Goal: Task Accomplishment & Management: Manage account settings

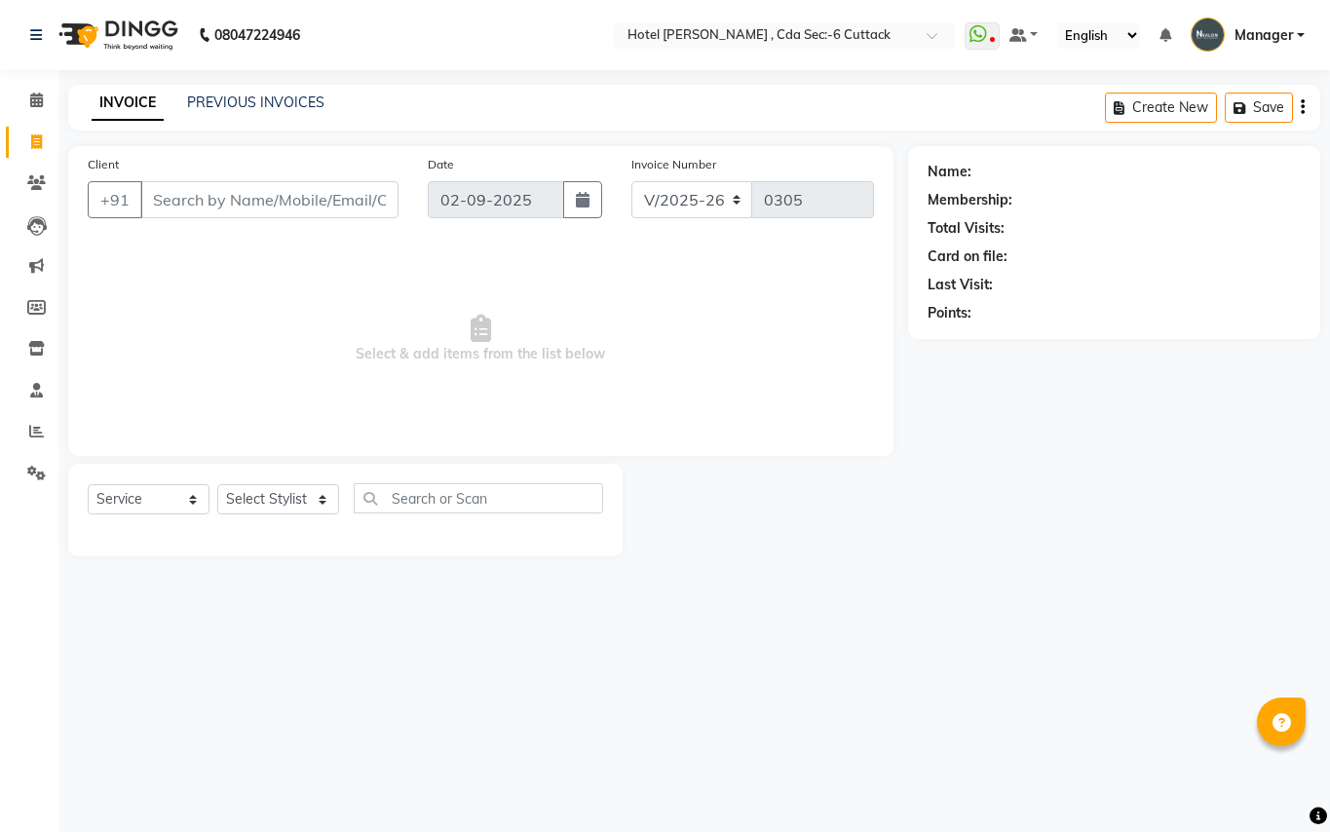
select select "7840"
select select "service"
click at [216, 204] on input "Client" at bounding box center [269, 199] width 258 height 37
click at [318, 505] on select "Select Stylist [PERSON_NAME] [PERSON_NAME] [PERSON_NAME] Manager [PERSON_NAME] …" at bounding box center [278, 499] width 122 height 30
select select "74408"
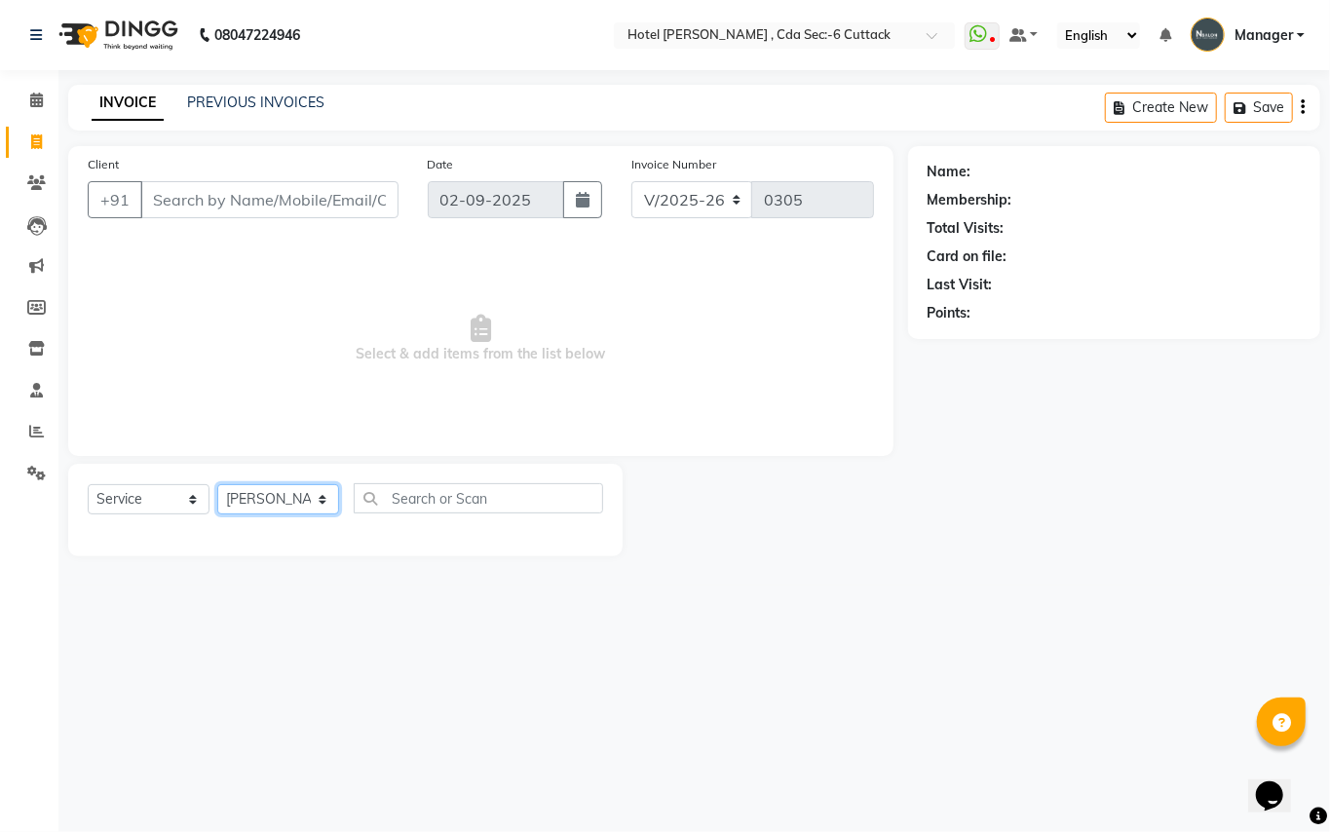
click at [217, 484] on select "Select Stylist [PERSON_NAME] [PERSON_NAME] [PERSON_NAME] Manager [PERSON_NAME] …" at bounding box center [278, 499] width 122 height 30
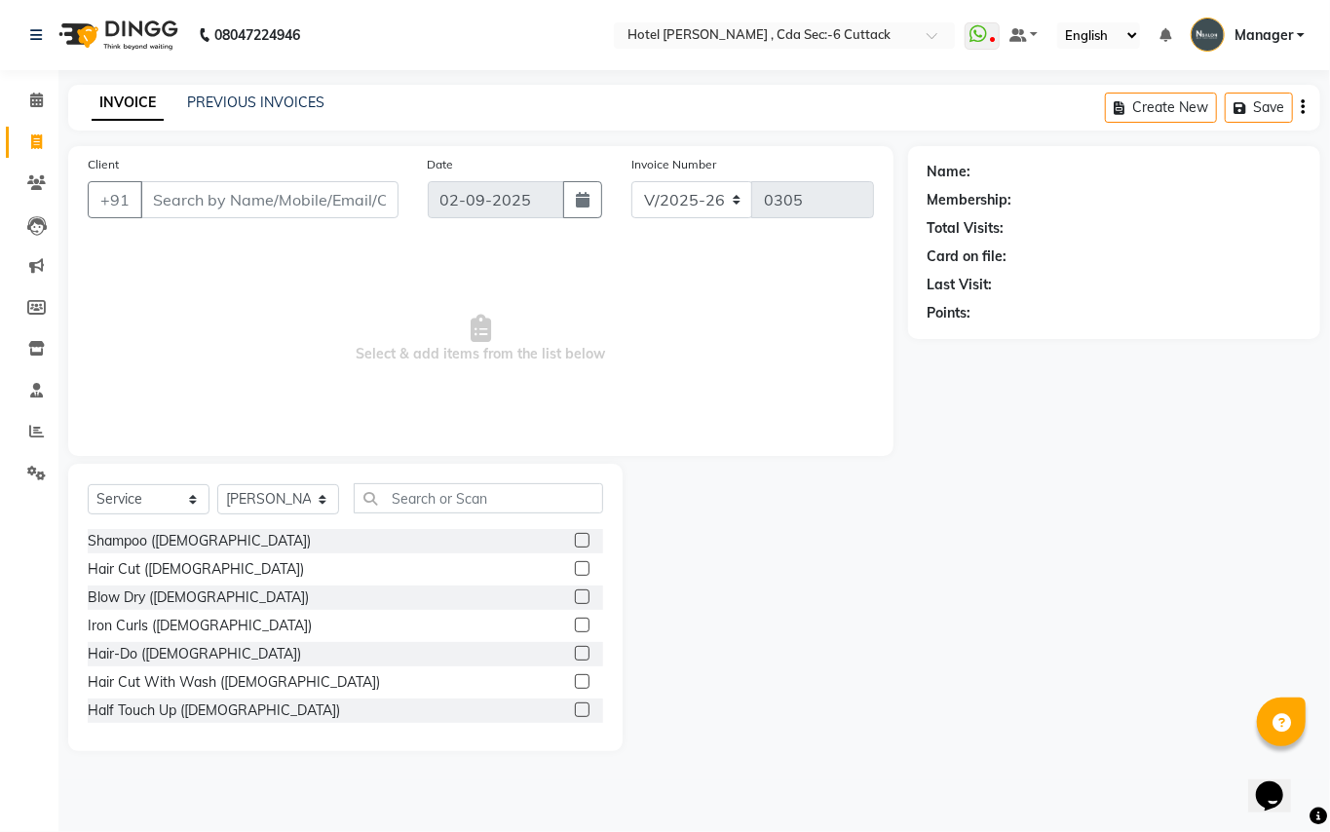
click at [415, 481] on div "Select Service Product Membership Package Voucher Prepaid Gift Card Select Styl…" at bounding box center [345, 607] width 554 height 287
click at [415, 489] on input "text" at bounding box center [478, 498] width 249 height 30
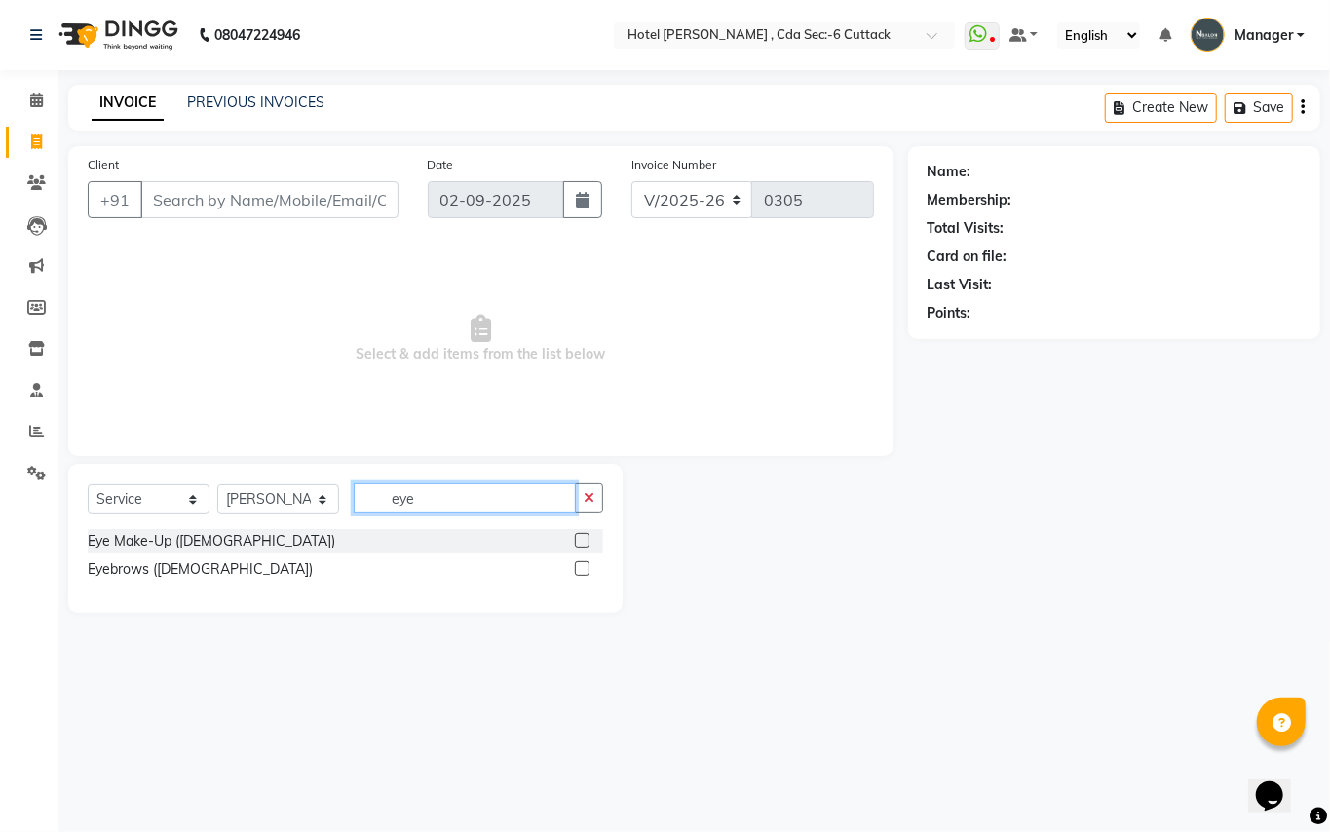
type input "eye"
click at [589, 567] on label at bounding box center [582, 568] width 15 height 15
click at [588, 567] on input "checkbox" at bounding box center [581, 569] width 13 height 13
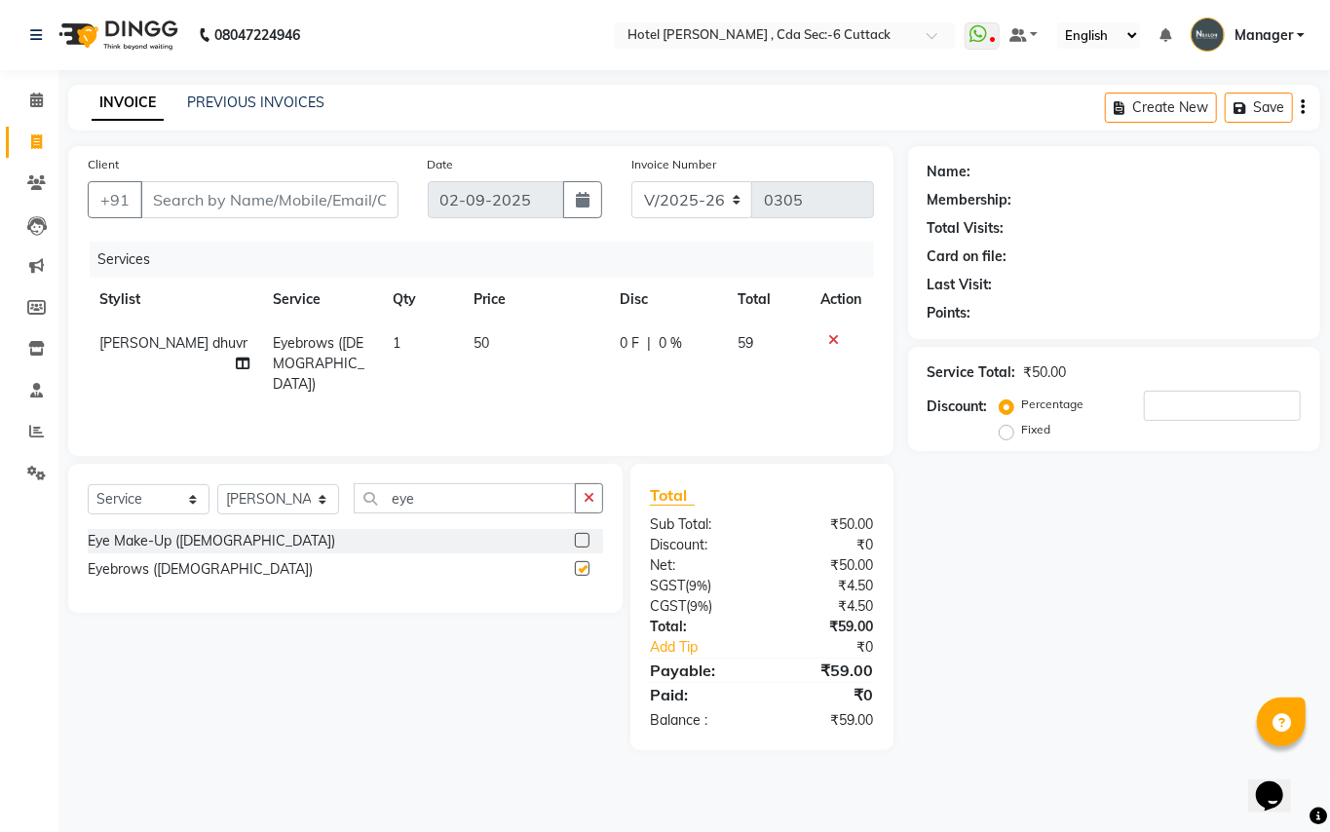
checkbox input "false"
click at [246, 199] on input "Client" at bounding box center [269, 199] width 258 height 37
click at [158, 207] on input "Client" at bounding box center [269, 199] width 258 height 37
type input "8"
type input "0"
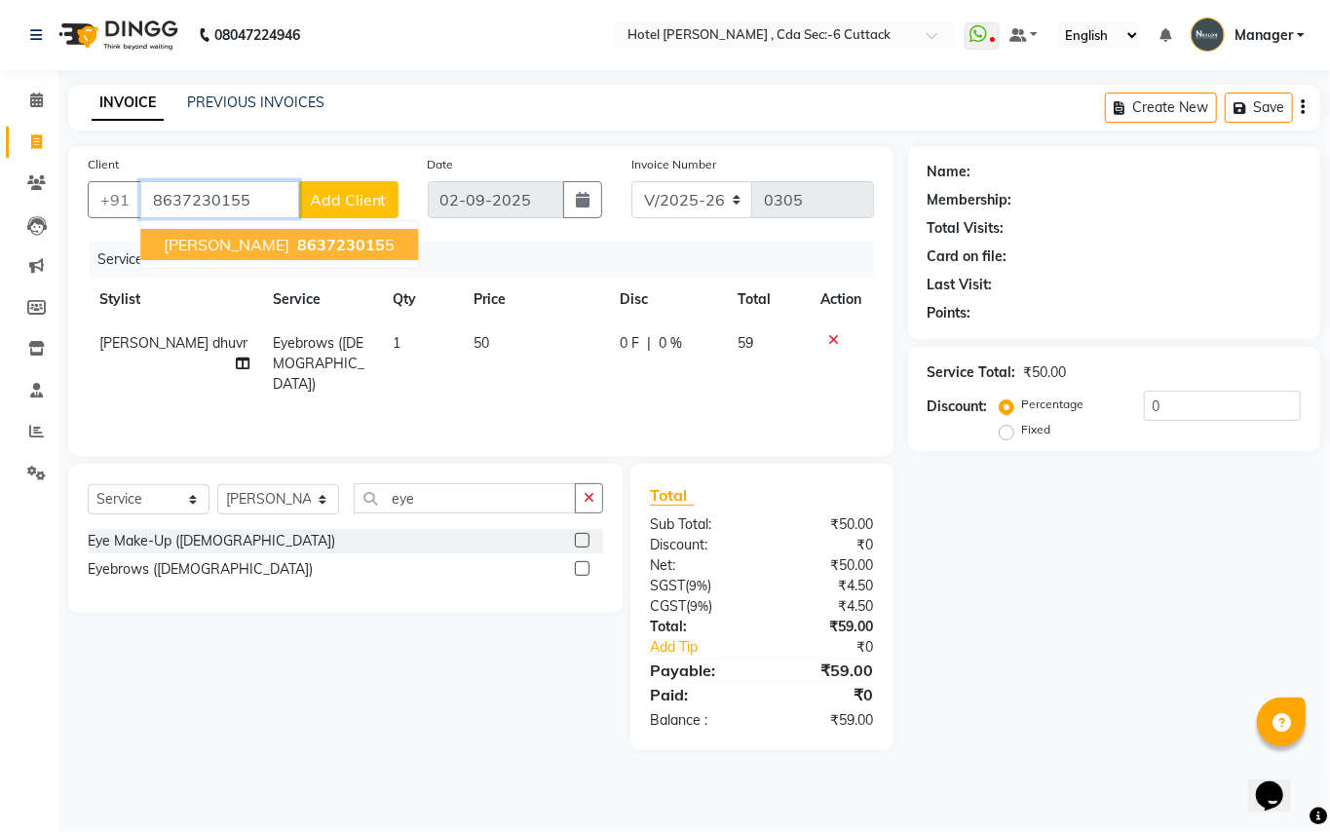
type input "8637230155"
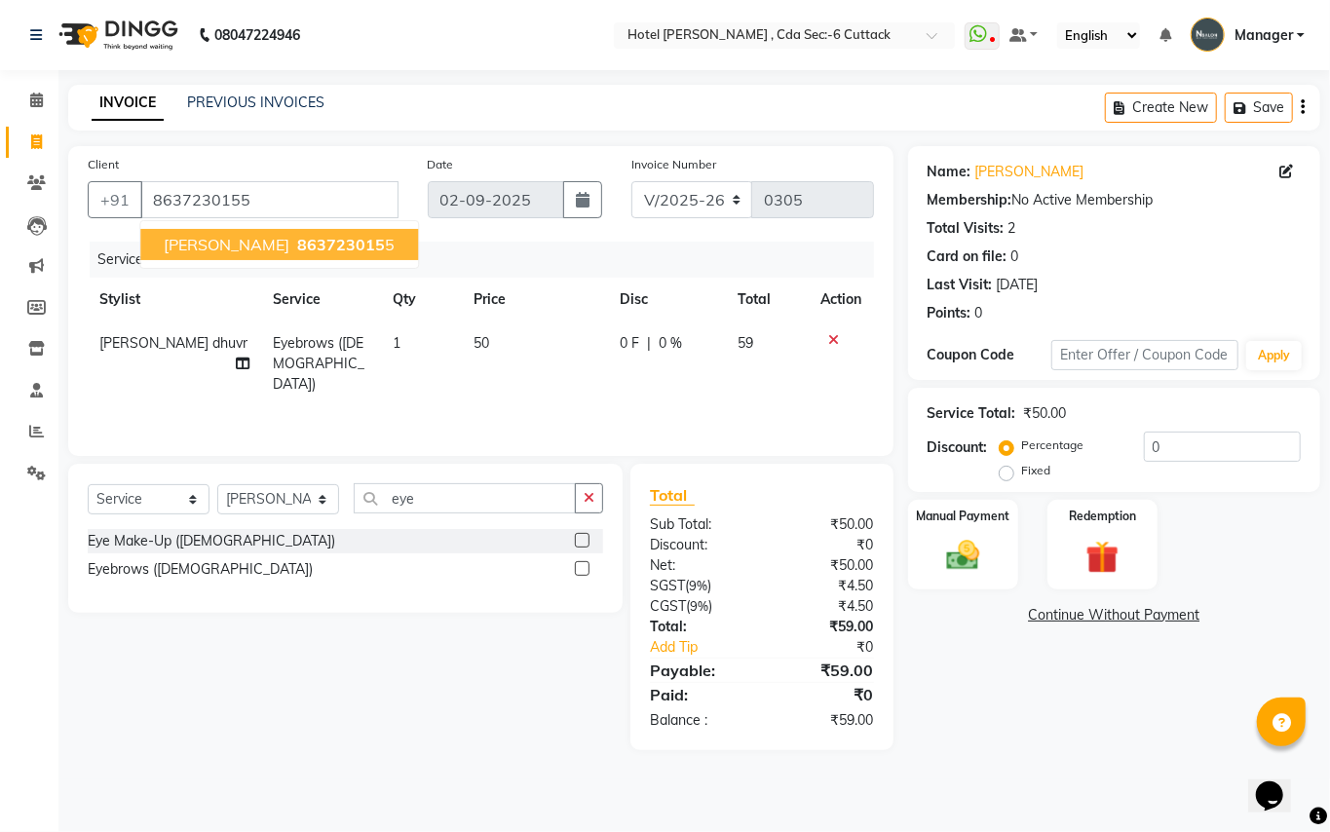
click at [188, 242] on span "[PERSON_NAME]" at bounding box center [227, 244] width 126 height 19
click at [1329, 476] on div "Name: [PERSON_NAME] Membership: No Active Membership Total Visits: 2 Card on fi…" at bounding box center [1121, 448] width 427 height 604
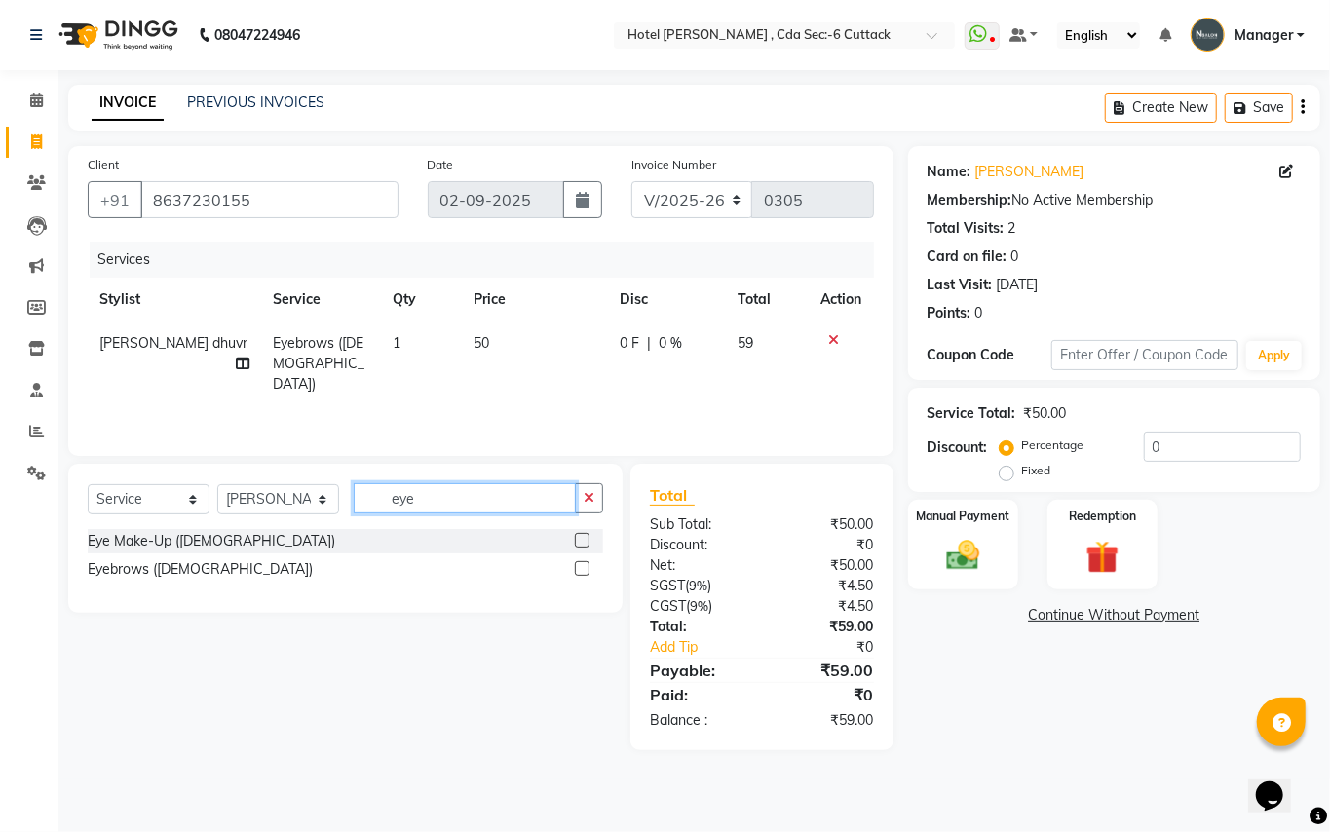
click at [450, 511] on input "eye" at bounding box center [465, 498] width 222 height 30
type input "e"
type input "upper"
click at [585, 562] on label at bounding box center [582, 568] width 15 height 15
click at [585, 563] on input "checkbox" at bounding box center [581, 569] width 13 height 13
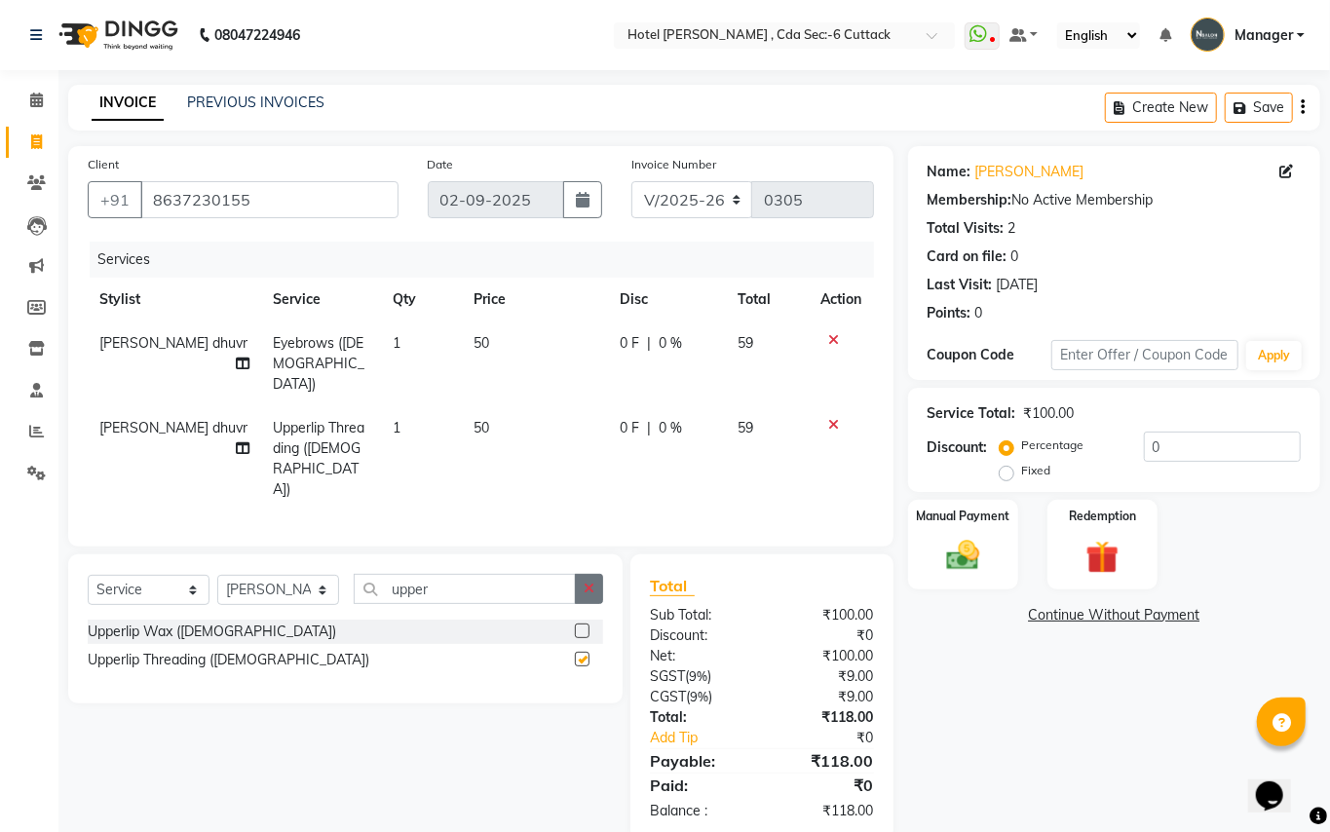
checkbox input "false"
click at [937, 544] on img at bounding box center [963, 556] width 56 height 40
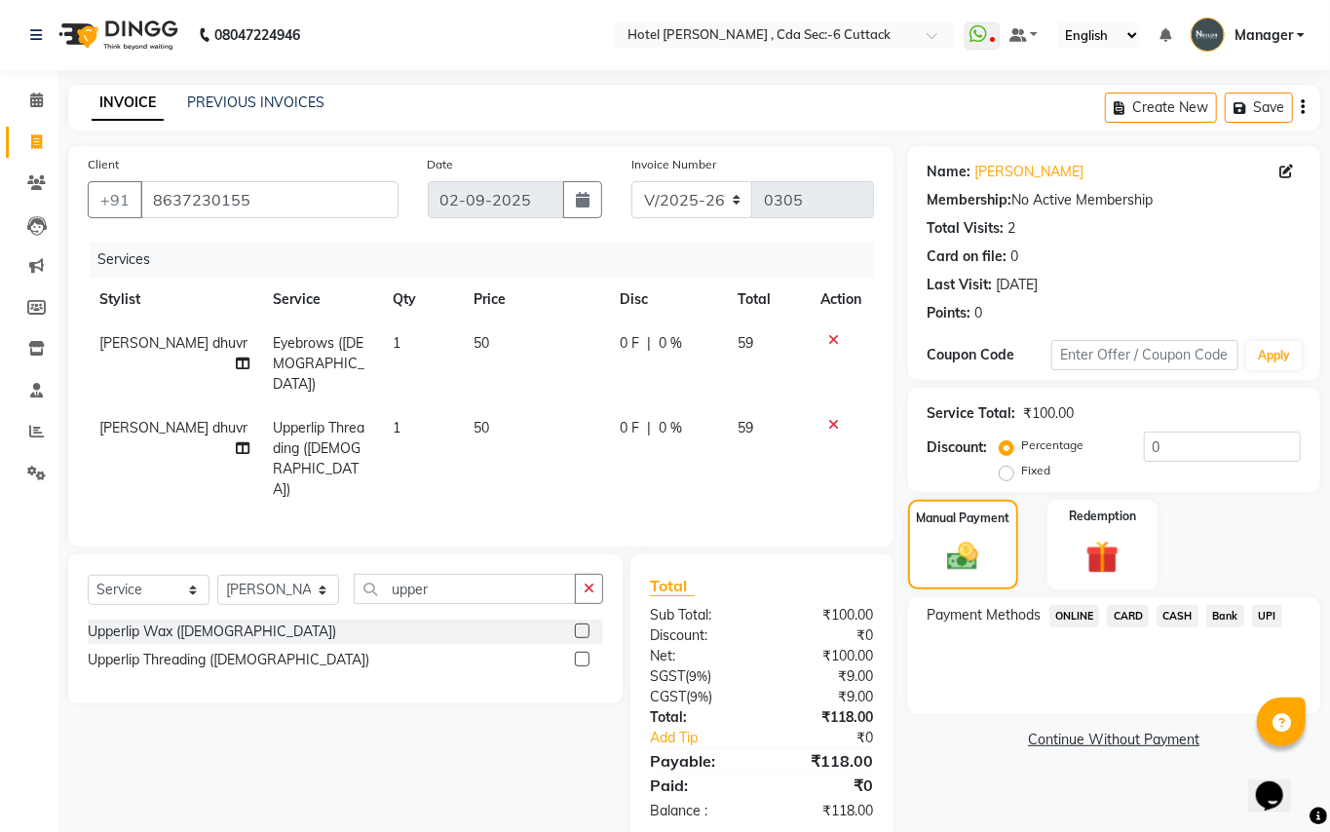
click at [1077, 620] on span "ONLINE" at bounding box center [1074, 616] width 51 height 22
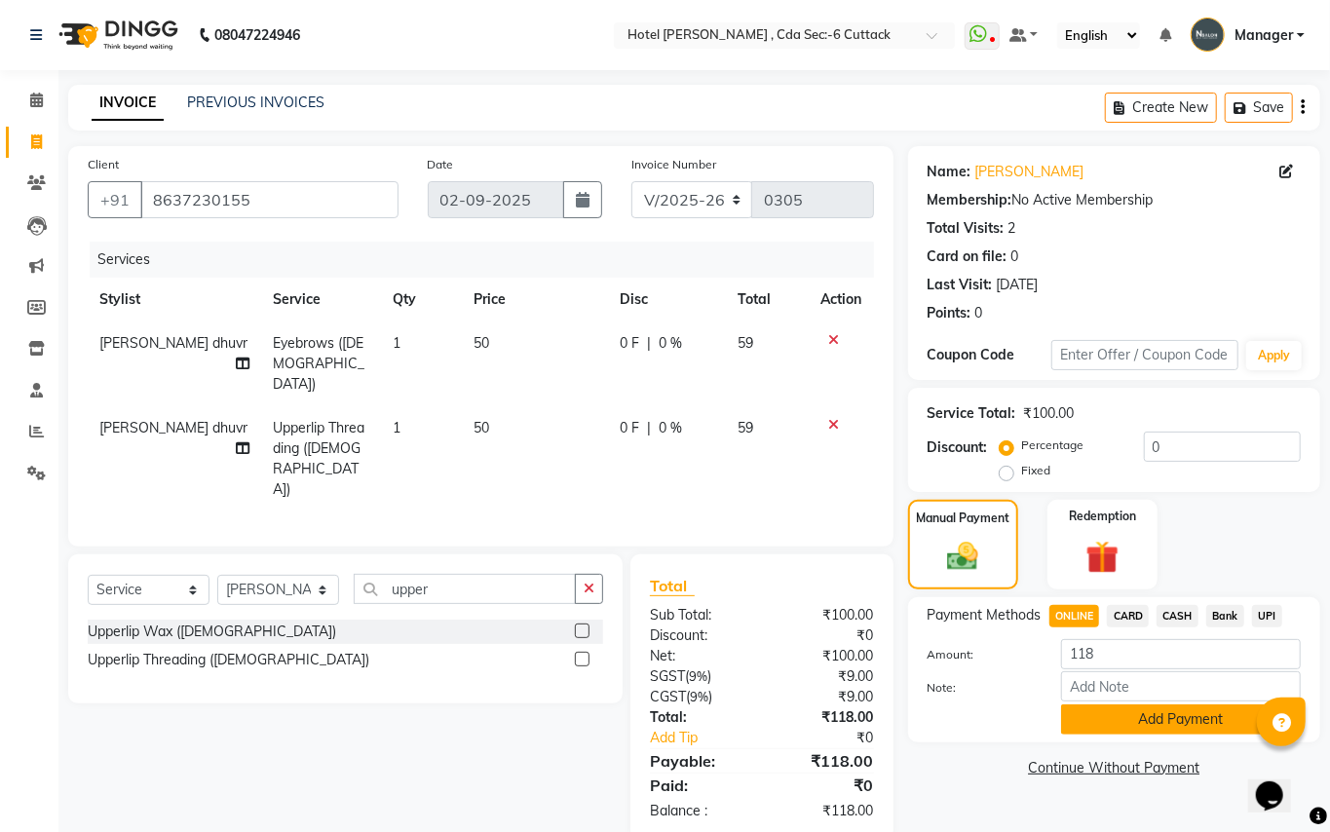
click at [1100, 714] on button "Add Payment" at bounding box center [1181, 719] width 240 height 30
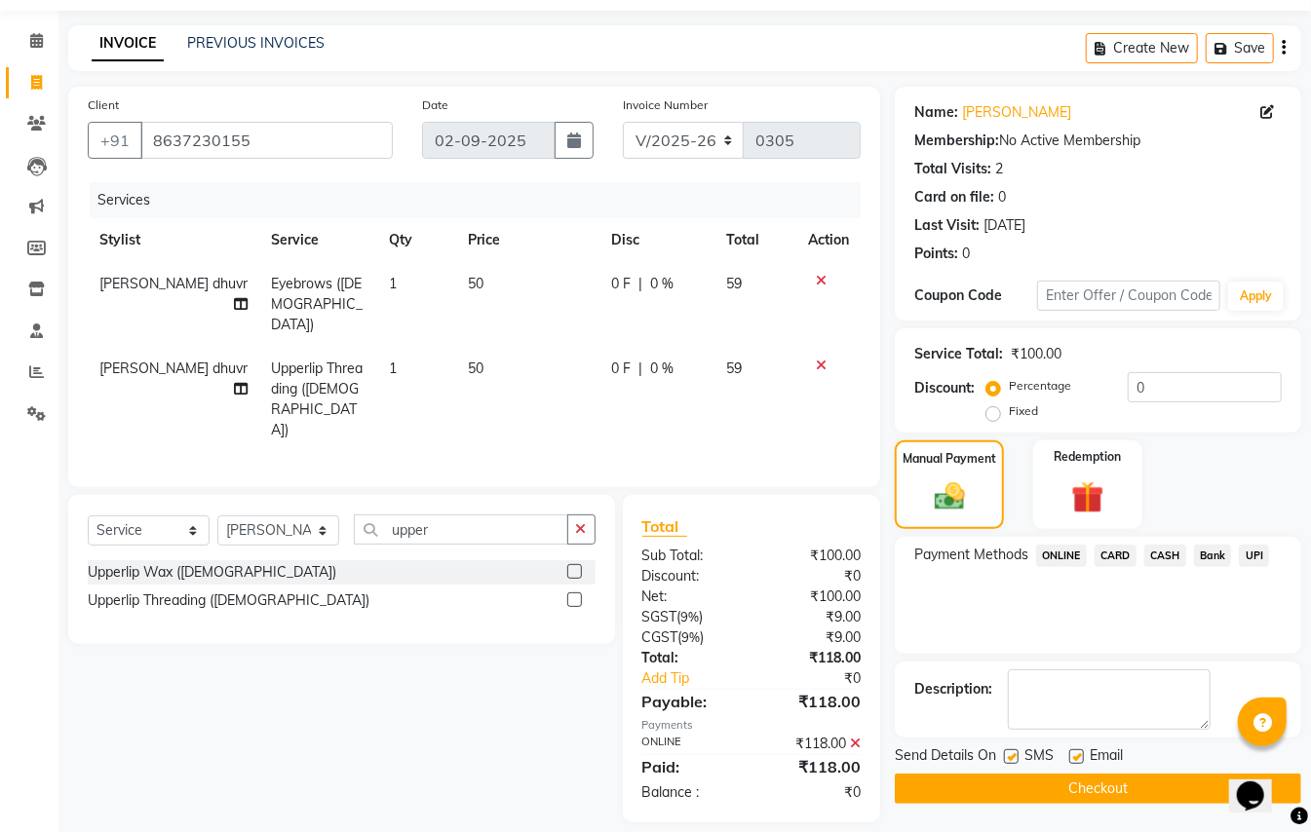
scroll to position [60, 0]
click at [1099, 784] on button "Checkout" at bounding box center [1097, 788] width 406 height 30
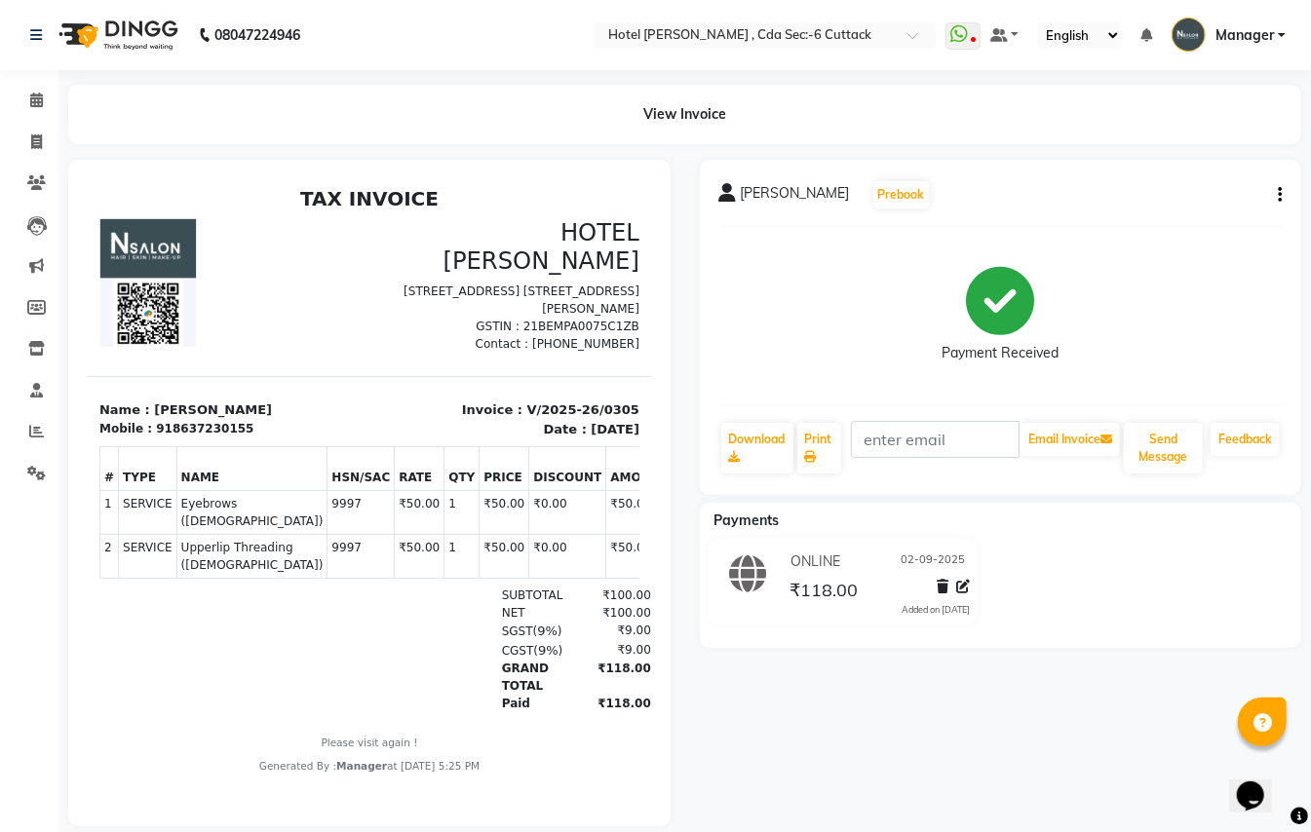
select select "service"
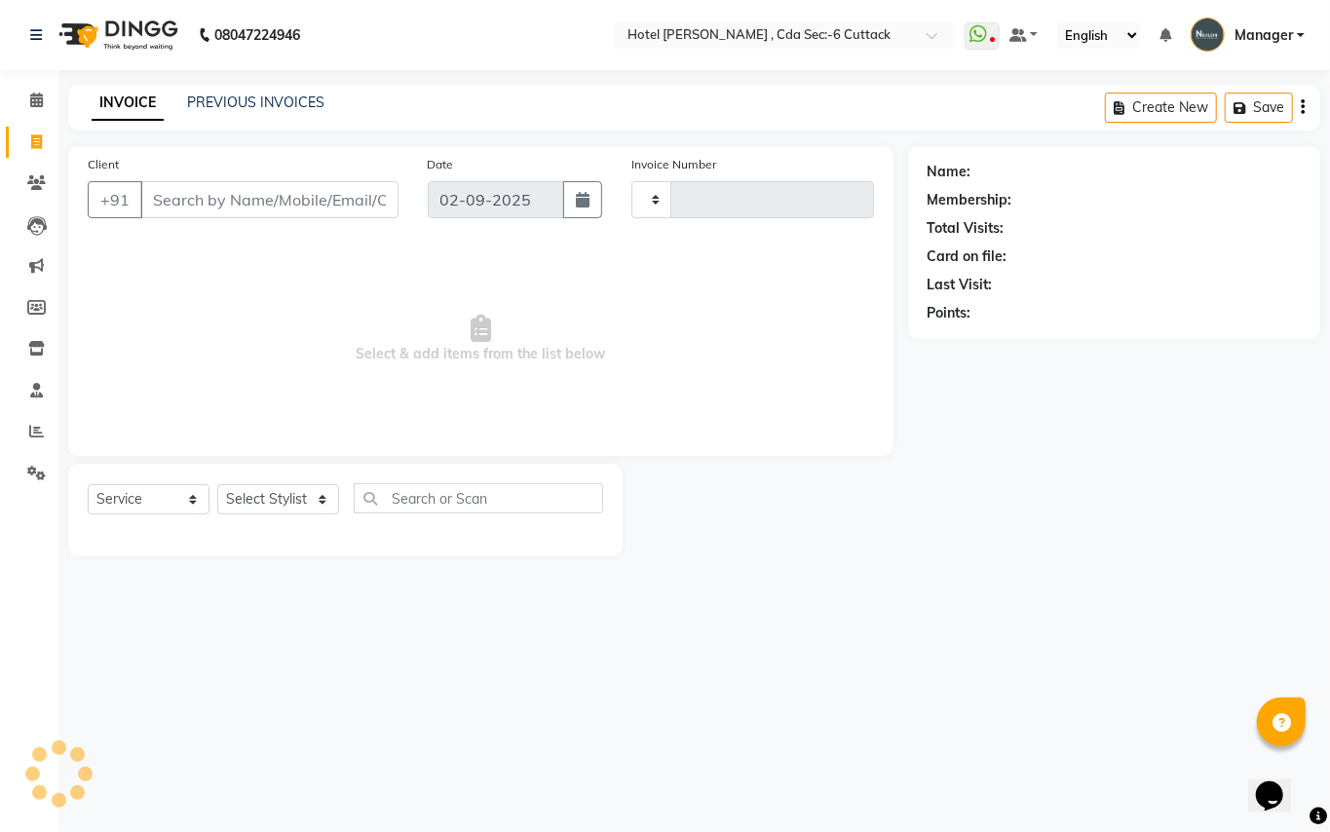
type input "0306"
select select "7840"
click at [32, 380] on span at bounding box center [36, 391] width 34 height 22
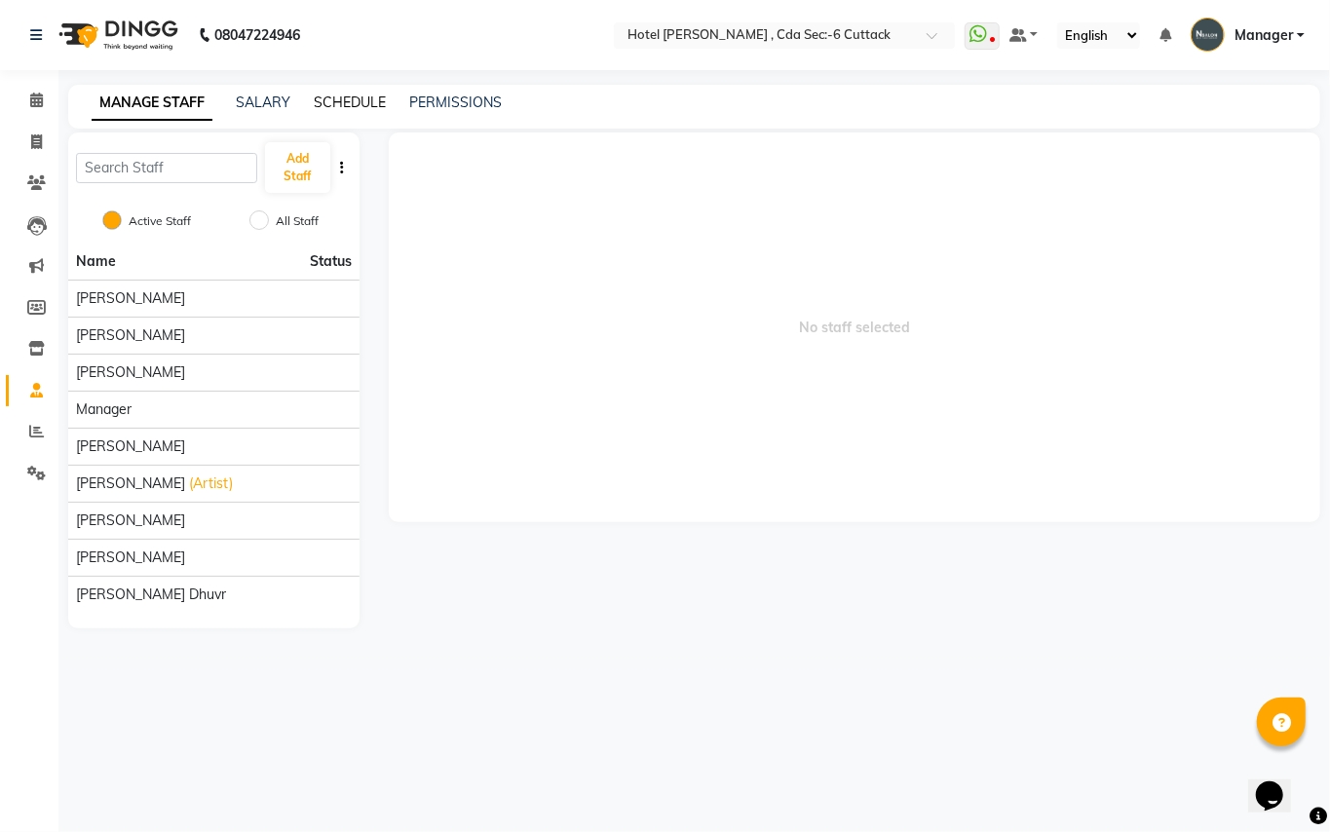
click at [344, 95] on link "SCHEDULE" at bounding box center [350, 103] width 72 height 18
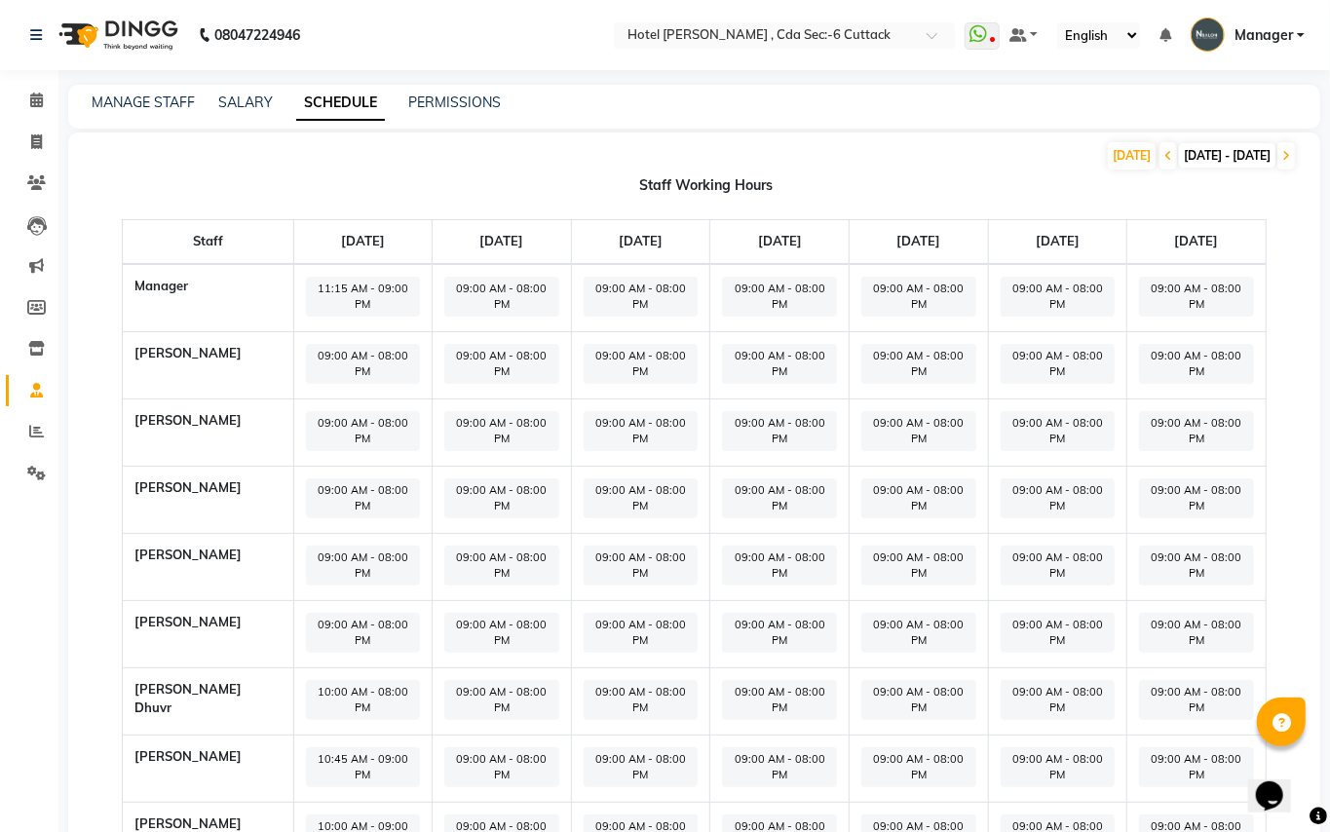
click at [483, 296] on span "09:00 AM - 08:00 PM" at bounding box center [501, 297] width 115 height 40
select select "09:00 AM"
select select "08:00 PM"
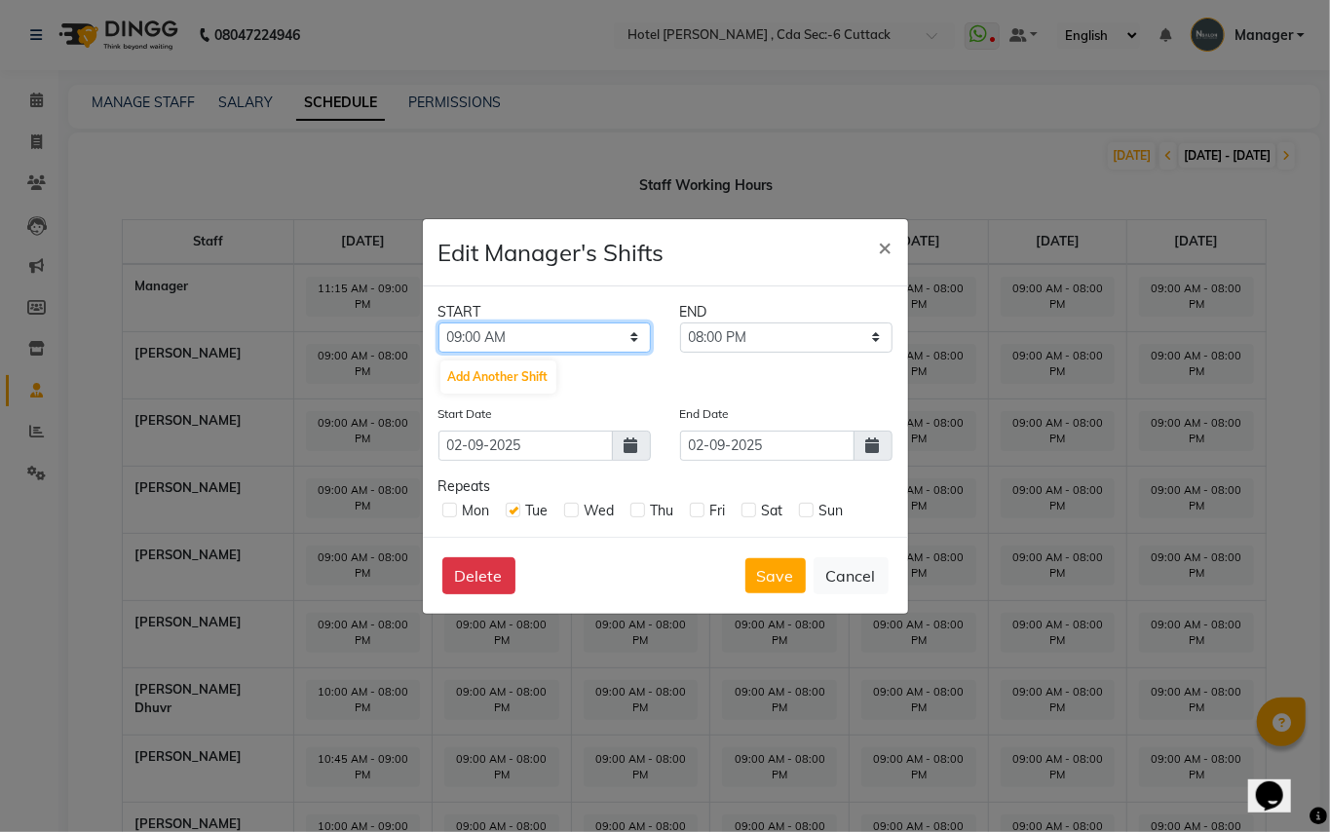
click at [640, 331] on select "12:00 AM 12:15 AM 12:30 AM 12:45 AM 01:00 AM 01:15 AM 01:30 AM 01:45 AM 02:00 A…" at bounding box center [544, 338] width 212 height 30
select select "11:30 AM"
click at [438, 323] on select "12:00 AM 12:15 AM 12:30 AM 12:45 AM 01:00 AM 01:15 AM 01:30 AM 01:45 AM 02:00 A…" at bounding box center [544, 338] width 212 height 30
click at [758, 333] on select "11:45 AM 12:00 PM 12:15 PM 12:30 PM 12:45 PM 01:00 PM 01:15 PM 01:30 PM 01:45 P…" at bounding box center [786, 338] width 212 height 30
select select "09:00 PM"
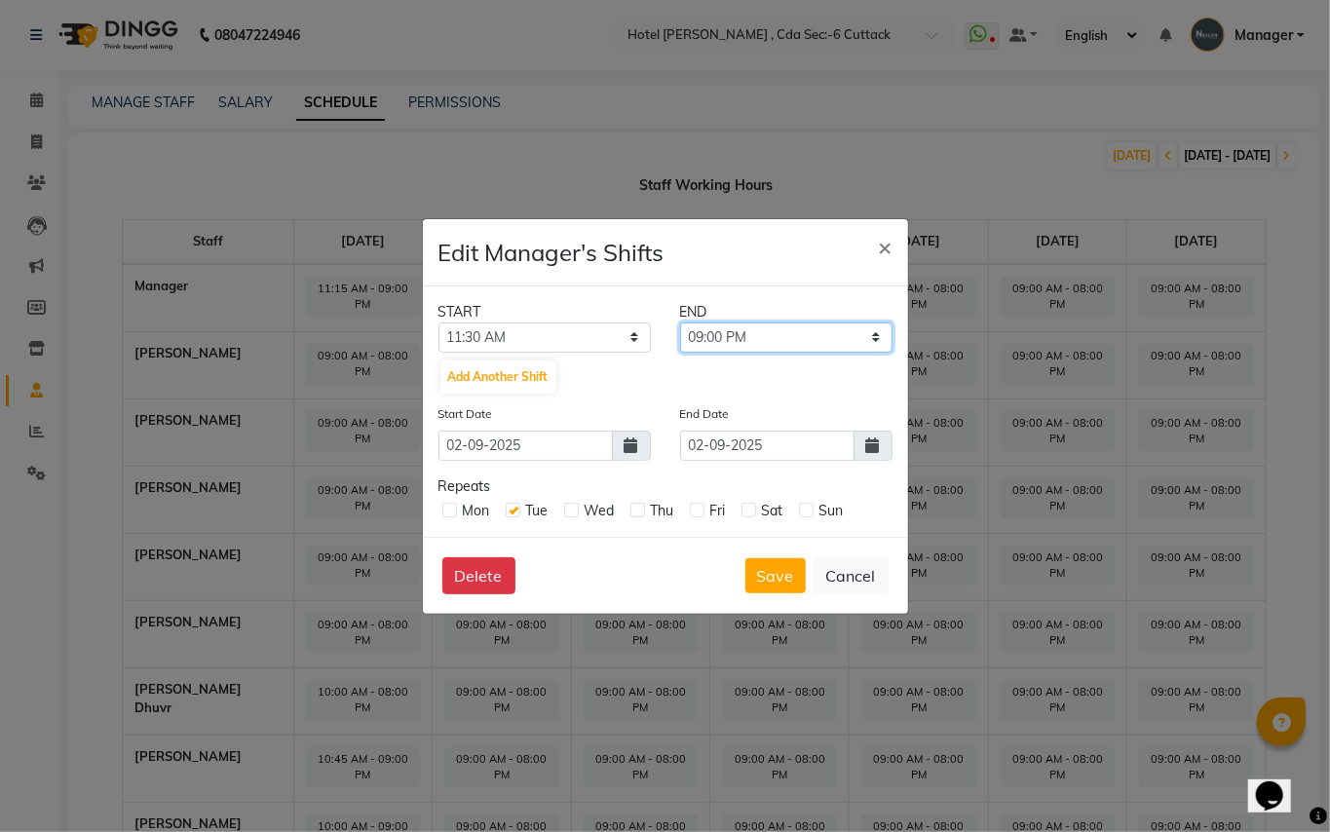
click at [680, 323] on select "11:45 AM 12:00 PM 12:15 PM 12:30 PM 12:45 PM 01:00 PM 01:15 PM 01:30 PM 01:45 P…" at bounding box center [786, 338] width 212 height 30
click at [637, 337] on select "12:00 AM 12:15 AM 12:30 AM 12:45 AM 01:00 AM 01:15 AM 01:30 AM 01:45 AM 02:00 A…" at bounding box center [544, 338] width 212 height 30
select select "11:15 AM"
click at [438, 323] on select "12:00 AM 12:15 AM 12:30 AM 12:45 AM 01:00 AM 01:15 AM 01:30 AM 01:45 AM 02:00 A…" at bounding box center [544, 338] width 212 height 30
click at [789, 566] on button "Save" at bounding box center [775, 575] width 60 height 35
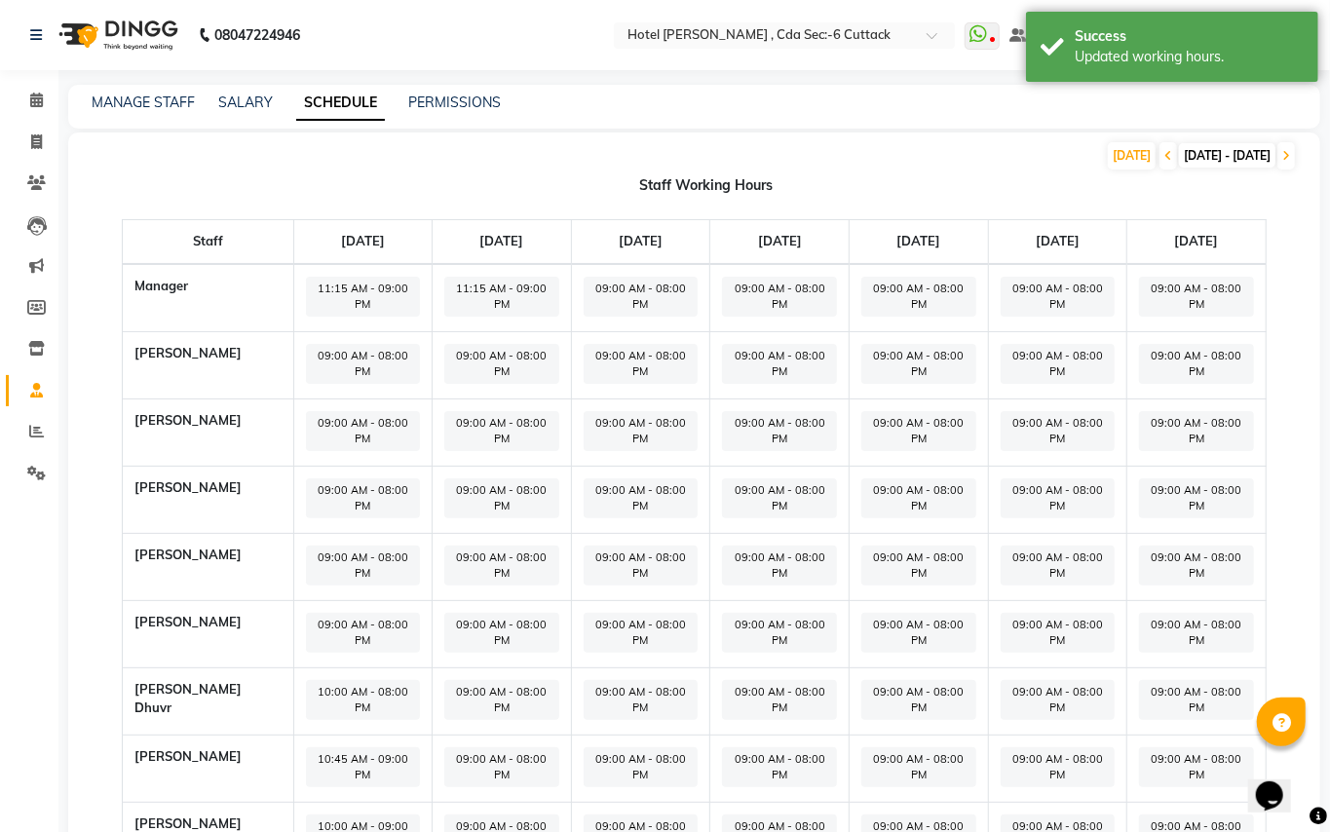
click at [485, 680] on span "09:00 AM - 08:00 PM" at bounding box center [501, 700] width 115 height 40
select select "09:00 AM"
select select "08:00 PM"
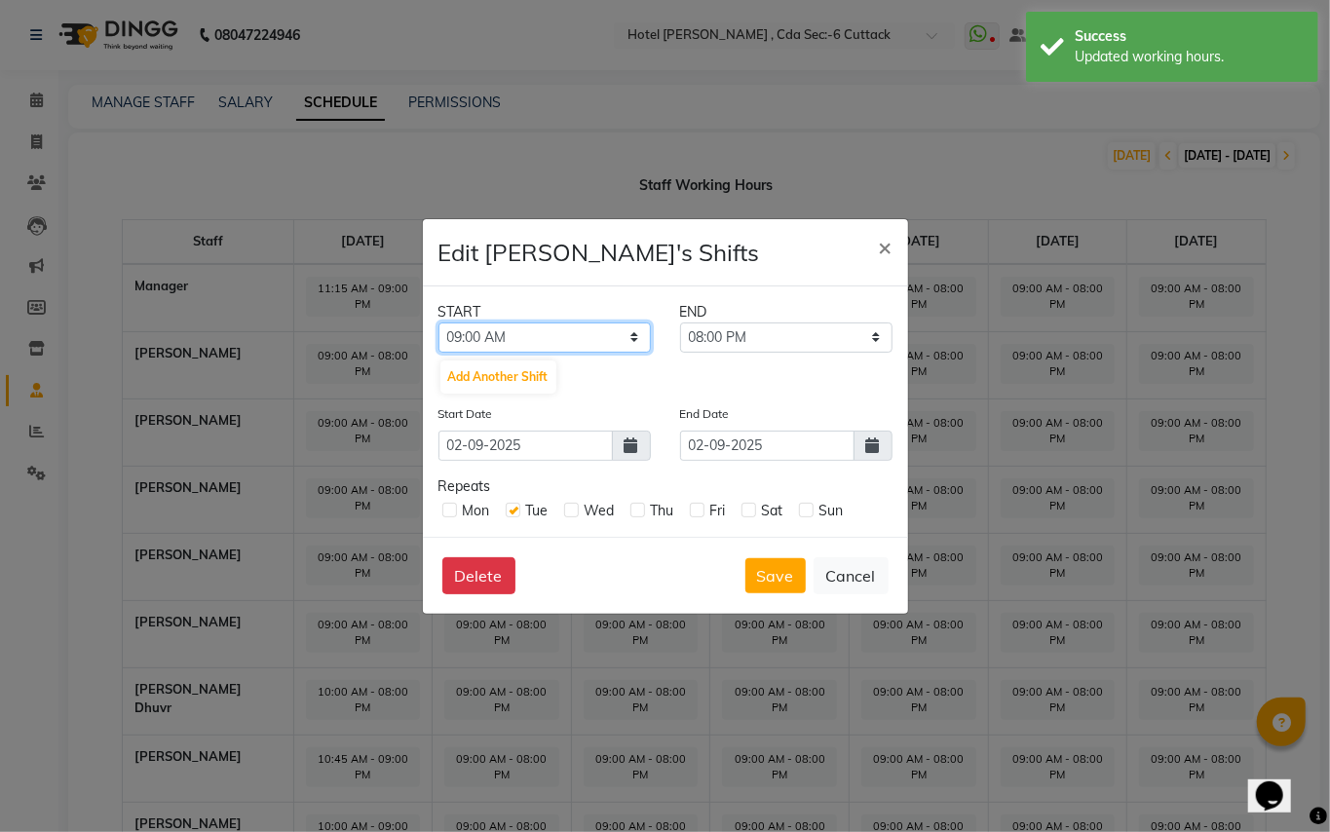
click at [645, 340] on select "12:00 AM 12:15 AM 12:30 AM 12:45 AM 01:00 AM 01:15 AM 01:30 AM 01:45 AM 02:00 A…" at bounding box center [544, 338] width 212 height 30
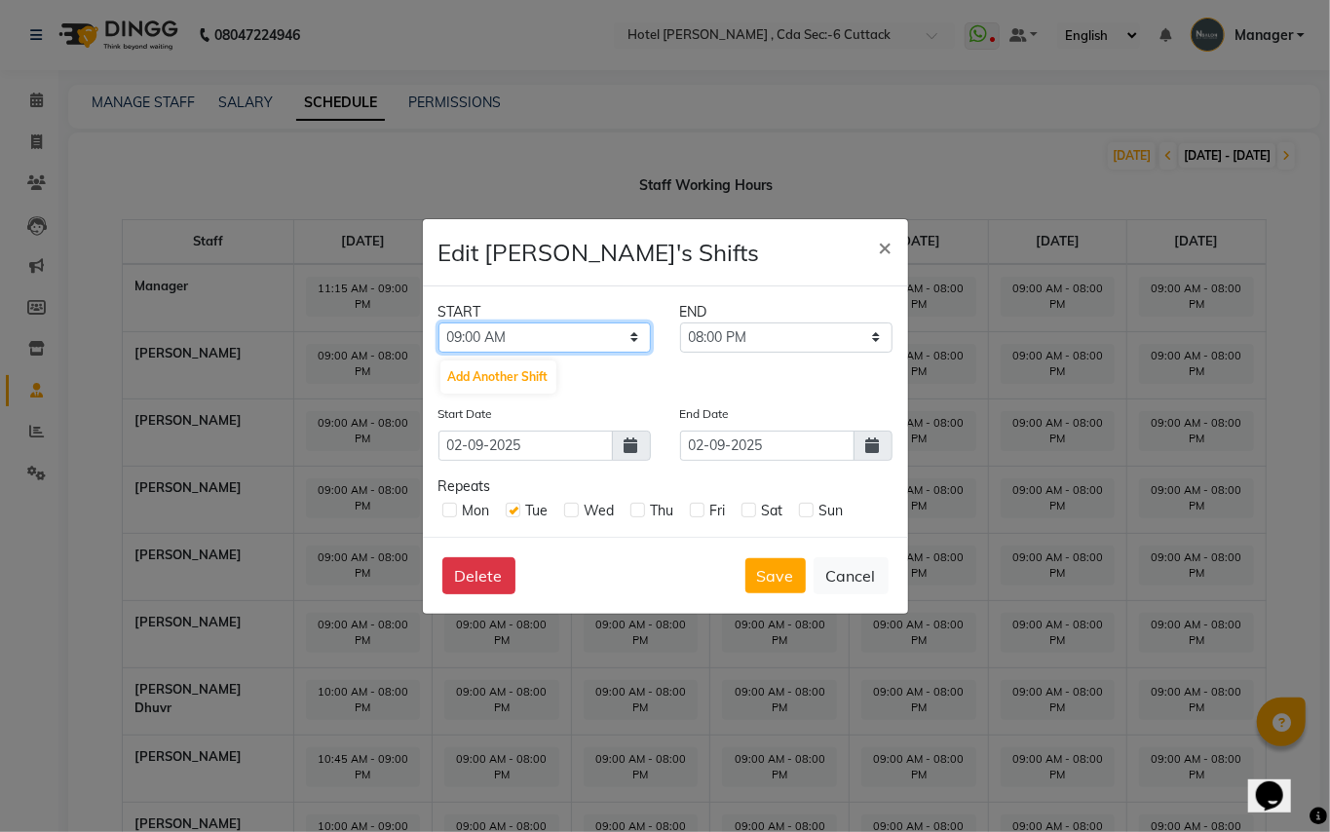
select select "11:00 AM"
click at [438, 323] on select "12:00 AM 12:15 AM 12:30 AM 12:45 AM 01:00 AM 01:15 AM 01:30 AM 01:45 AM 02:00 A…" at bounding box center [544, 338] width 212 height 30
click at [784, 348] on select "11:15 AM 11:30 AM 11:45 AM 12:00 PM 12:15 PM 12:30 PM 12:45 PM 01:00 PM 01:15 P…" at bounding box center [786, 338] width 212 height 30
select select "09:00 PM"
click at [680, 323] on select "11:15 AM 11:30 AM 11:45 AM 12:00 PM 12:15 PM 12:30 PM 12:45 PM 01:00 PM 01:15 P…" at bounding box center [786, 338] width 212 height 30
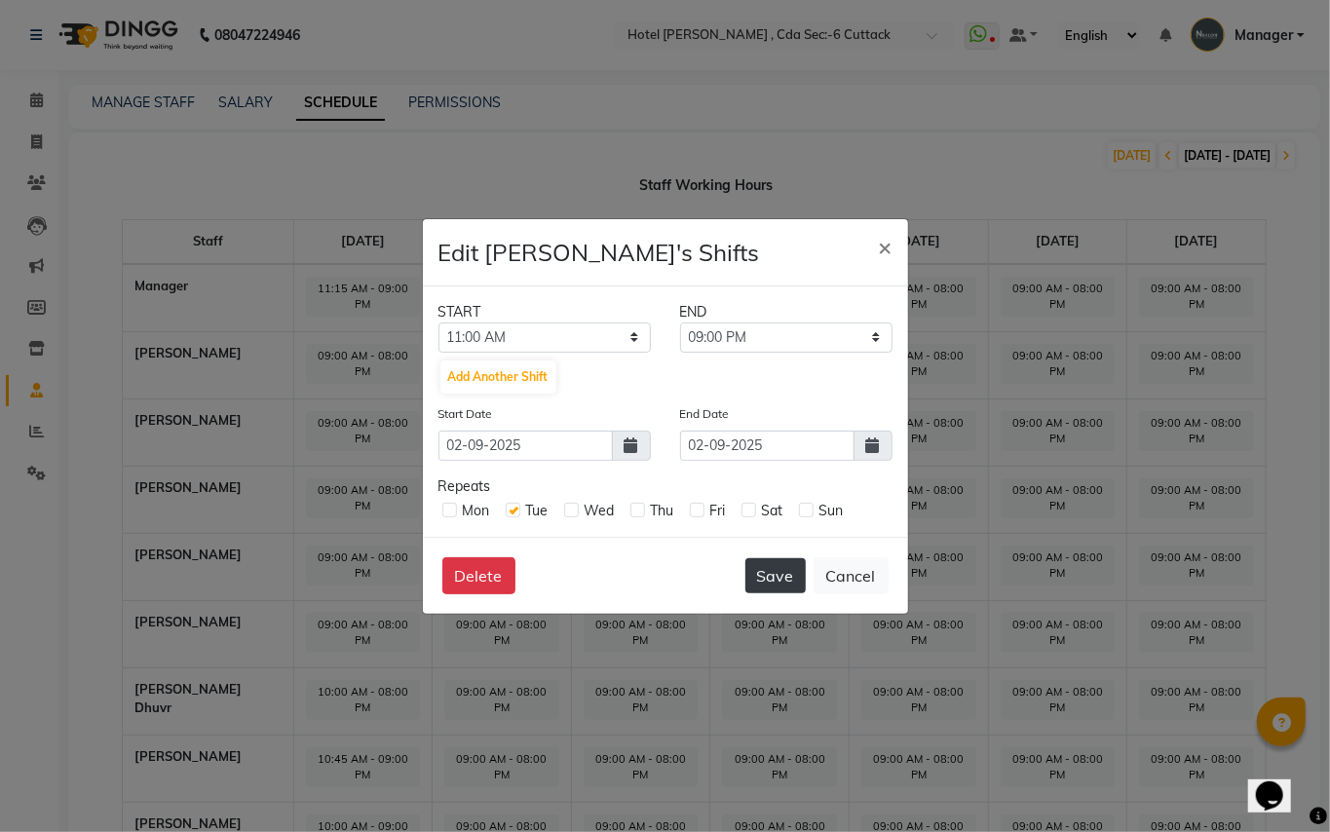
click at [774, 567] on button "Save" at bounding box center [775, 575] width 60 height 35
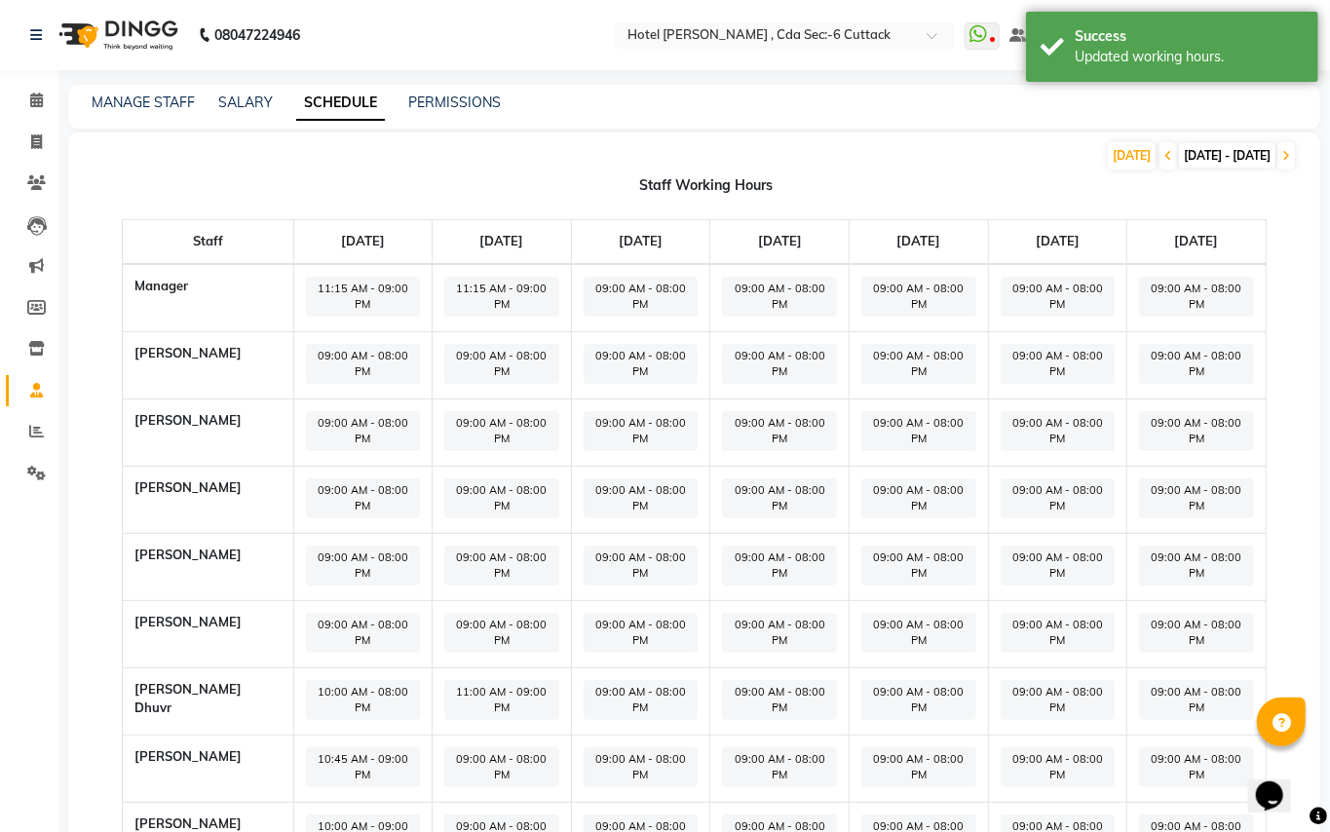
click at [465, 747] on span "09:00 AM - 08:00 PM" at bounding box center [501, 767] width 115 height 40
select select "09:00 AM"
select select "08:00 PM"
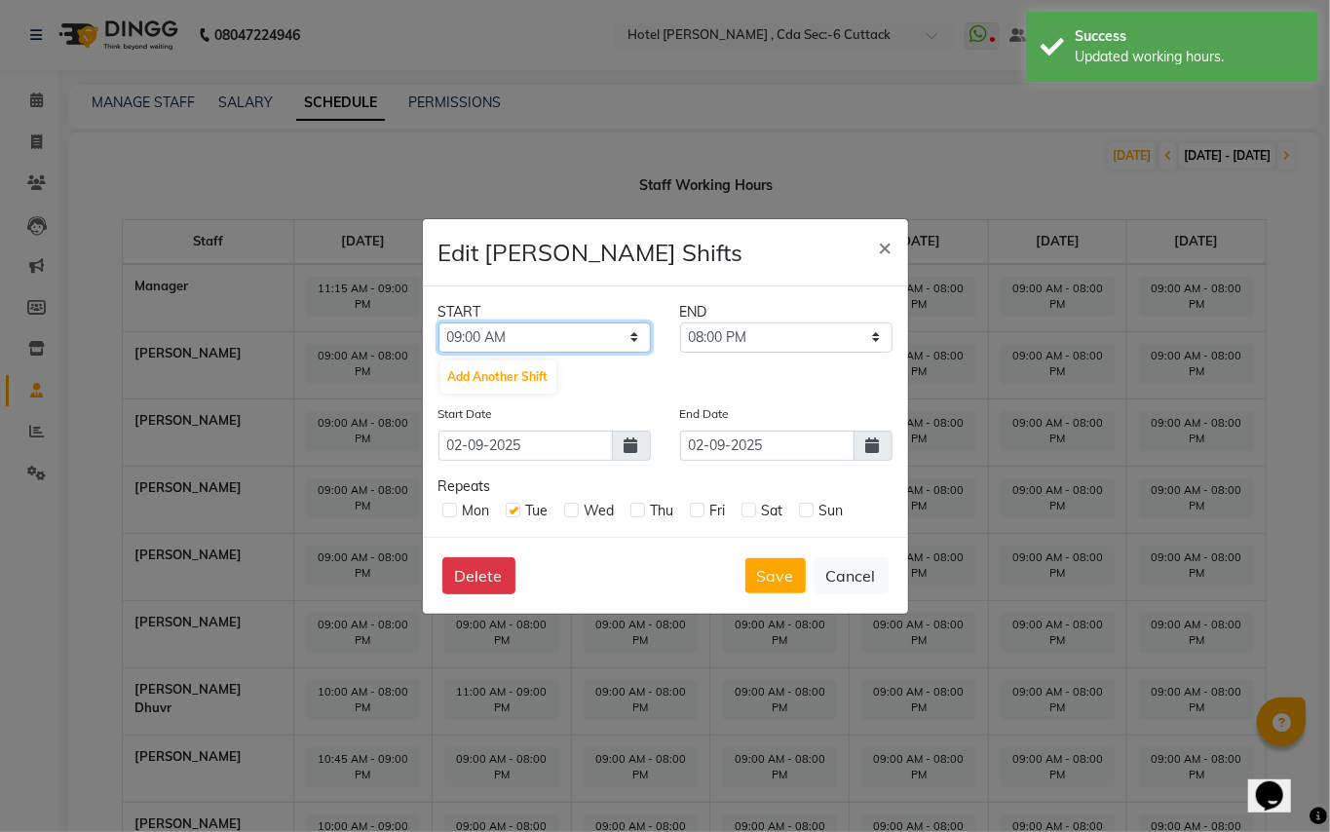
click at [620, 335] on select "12:00 AM 12:15 AM 12:30 AM 12:45 AM 01:00 AM 01:15 AM 01:30 AM 01:45 AM 02:00 A…" at bounding box center [544, 338] width 212 height 30
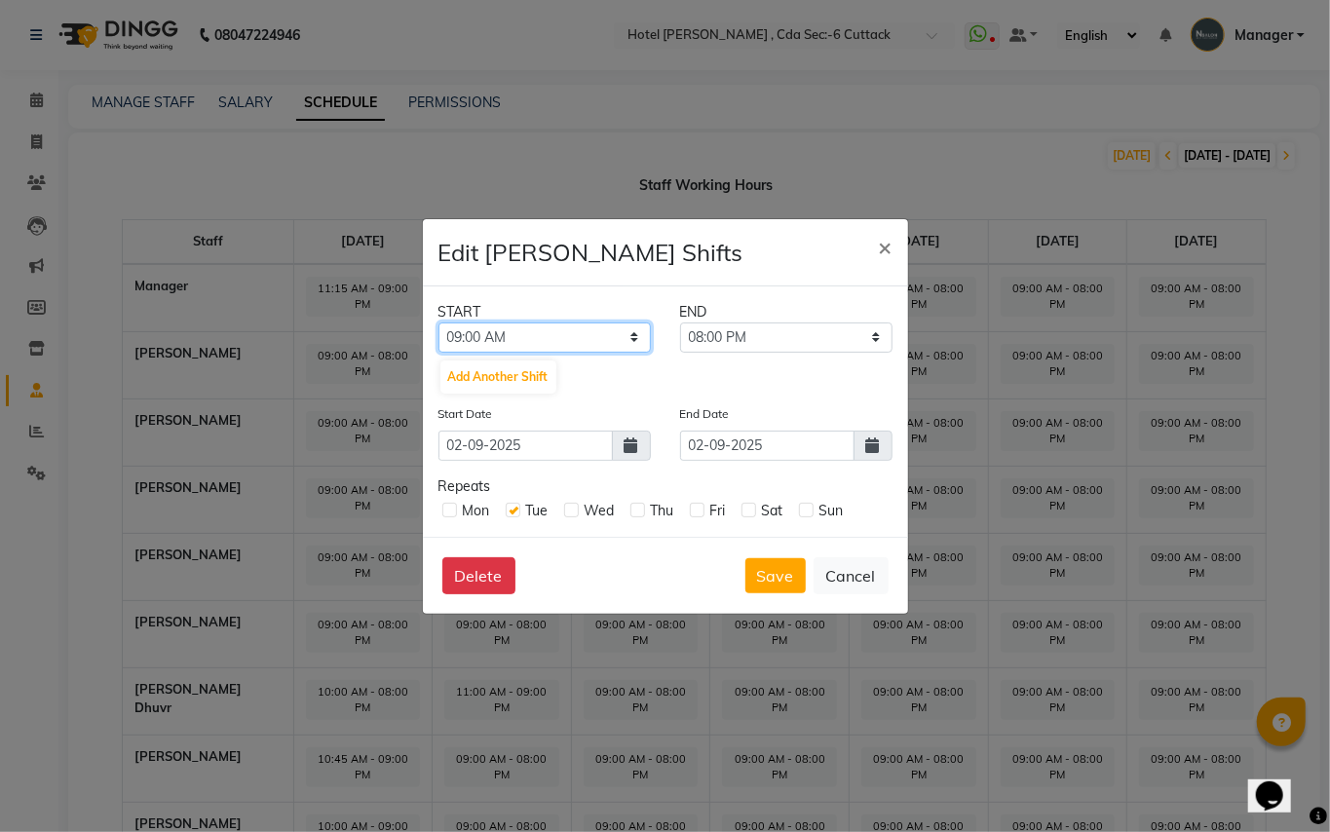
select select "11:00 AM"
click at [438, 323] on select "12:00 AM 12:15 AM 12:30 AM 12:45 AM 01:00 AM 01:15 AM 01:30 AM 01:45 AM 02:00 A…" at bounding box center [544, 338] width 212 height 30
click at [772, 339] on select "11:15 AM 11:30 AM 11:45 AM 12:00 PM 12:15 PM 12:30 PM 12:45 PM 01:00 PM 01:15 P…" at bounding box center [786, 338] width 212 height 30
select select "09:00 PM"
click at [680, 323] on select "11:15 AM 11:30 AM 11:45 AM 12:00 PM 12:15 PM 12:30 PM 12:45 PM 01:00 PM 01:15 P…" at bounding box center [786, 338] width 212 height 30
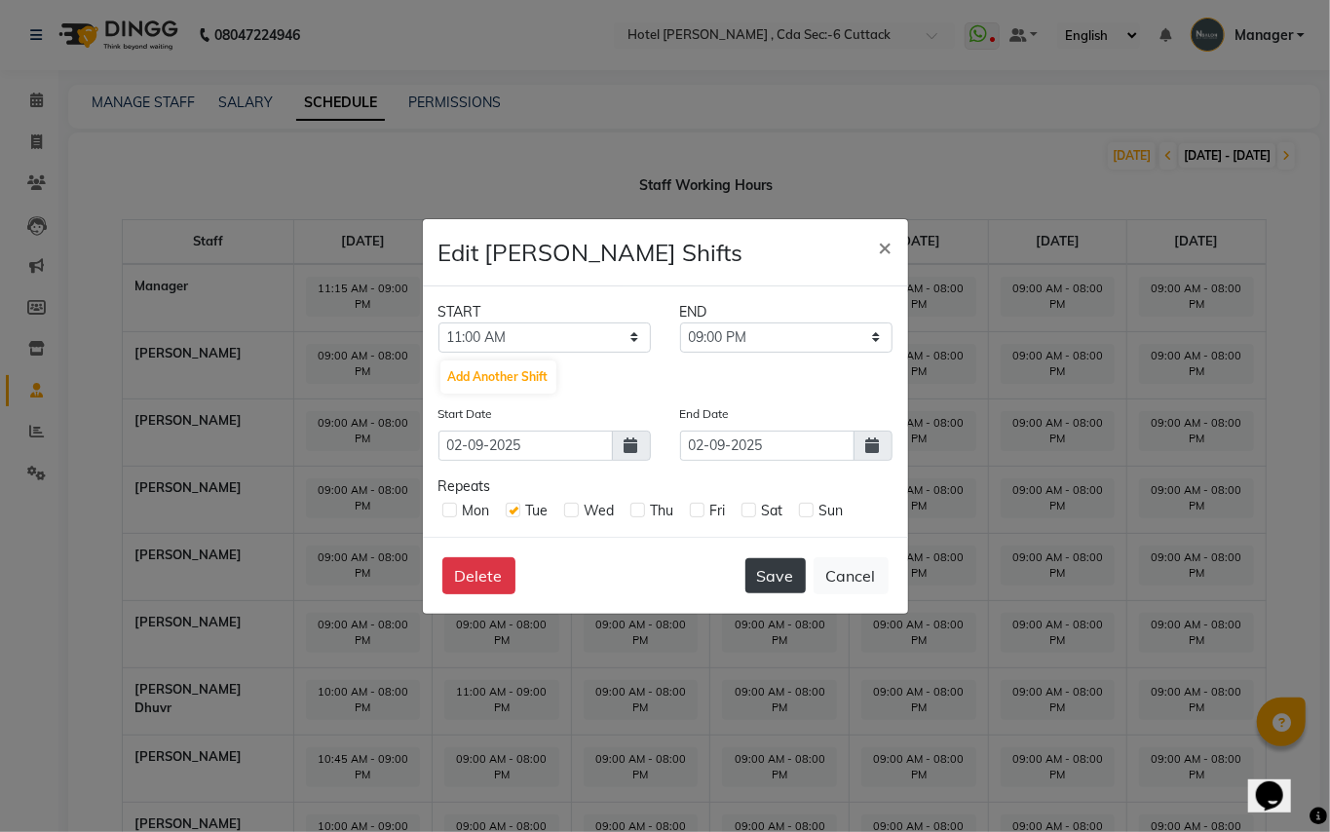
click at [770, 571] on button "Save" at bounding box center [775, 575] width 60 height 35
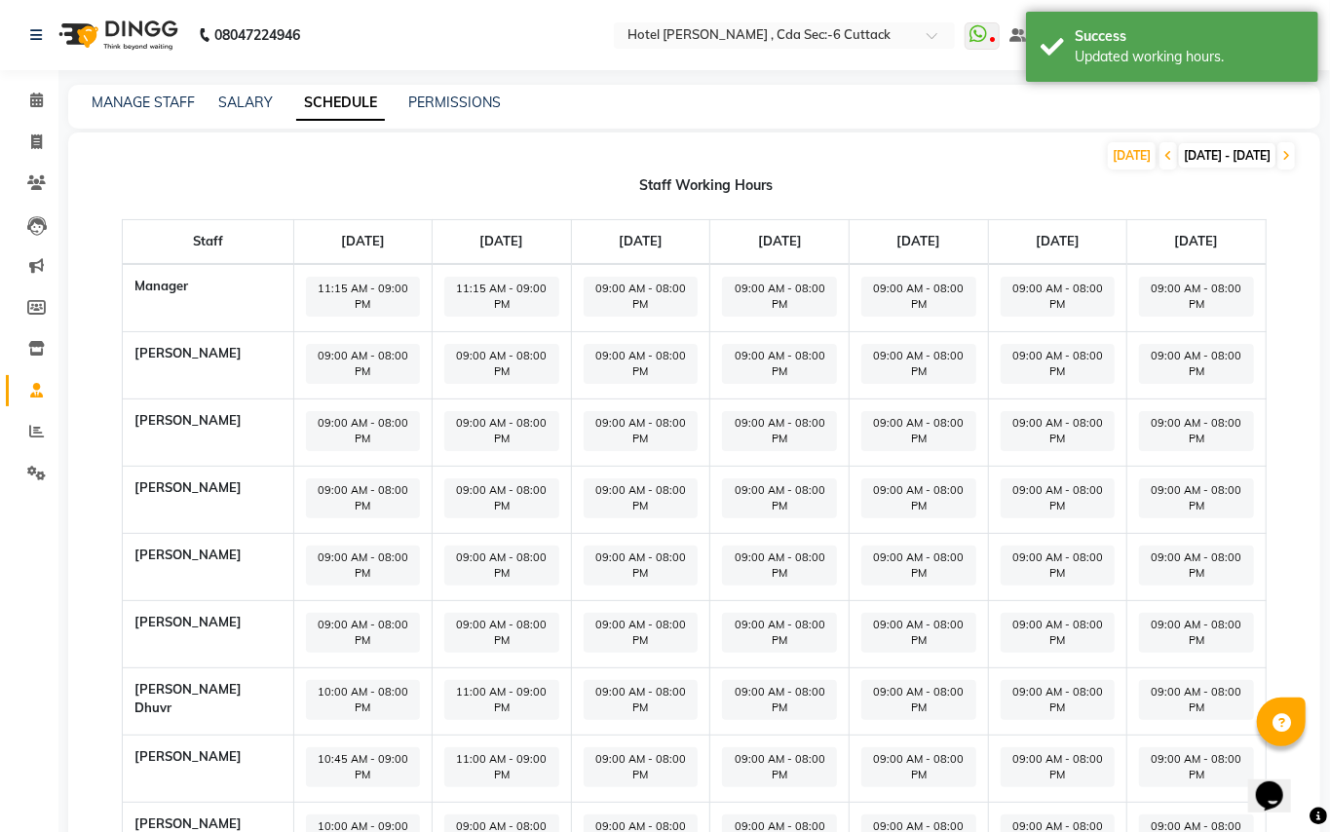
click at [505, 815] on span "09:00 AM - 08:00 PM" at bounding box center [501, 835] width 115 height 40
select select "09:00 AM"
select select "08:00 PM"
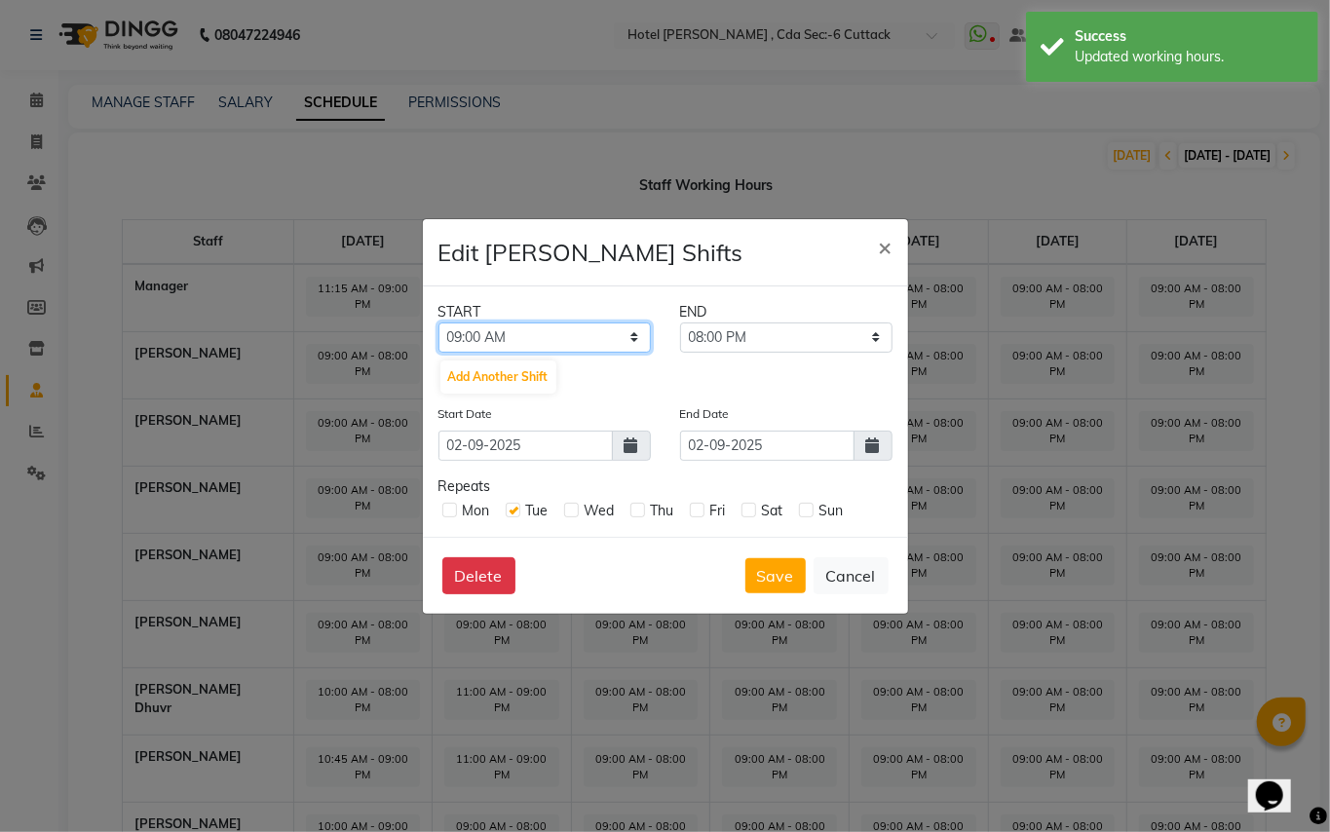
click at [640, 333] on select "12:00 AM 12:15 AM 12:30 AM 12:45 AM 01:00 AM 01:15 AM 01:30 AM 01:45 AM 02:00 A…" at bounding box center [544, 338] width 212 height 30
select select "10:00 AM"
click at [438, 323] on select "12:00 AM 12:15 AM 12:30 AM 12:45 AM 01:00 AM 01:15 AM 01:30 AM 01:45 AM 02:00 A…" at bounding box center [544, 338] width 212 height 30
click at [861, 332] on select "10:15 AM 10:30 AM 10:45 AM 11:00 AM 11:15 AM 11:30 AM 11:45 AM 12:00 PM 12:15 P…" at bounding box center [786, 338] width 212 height 30
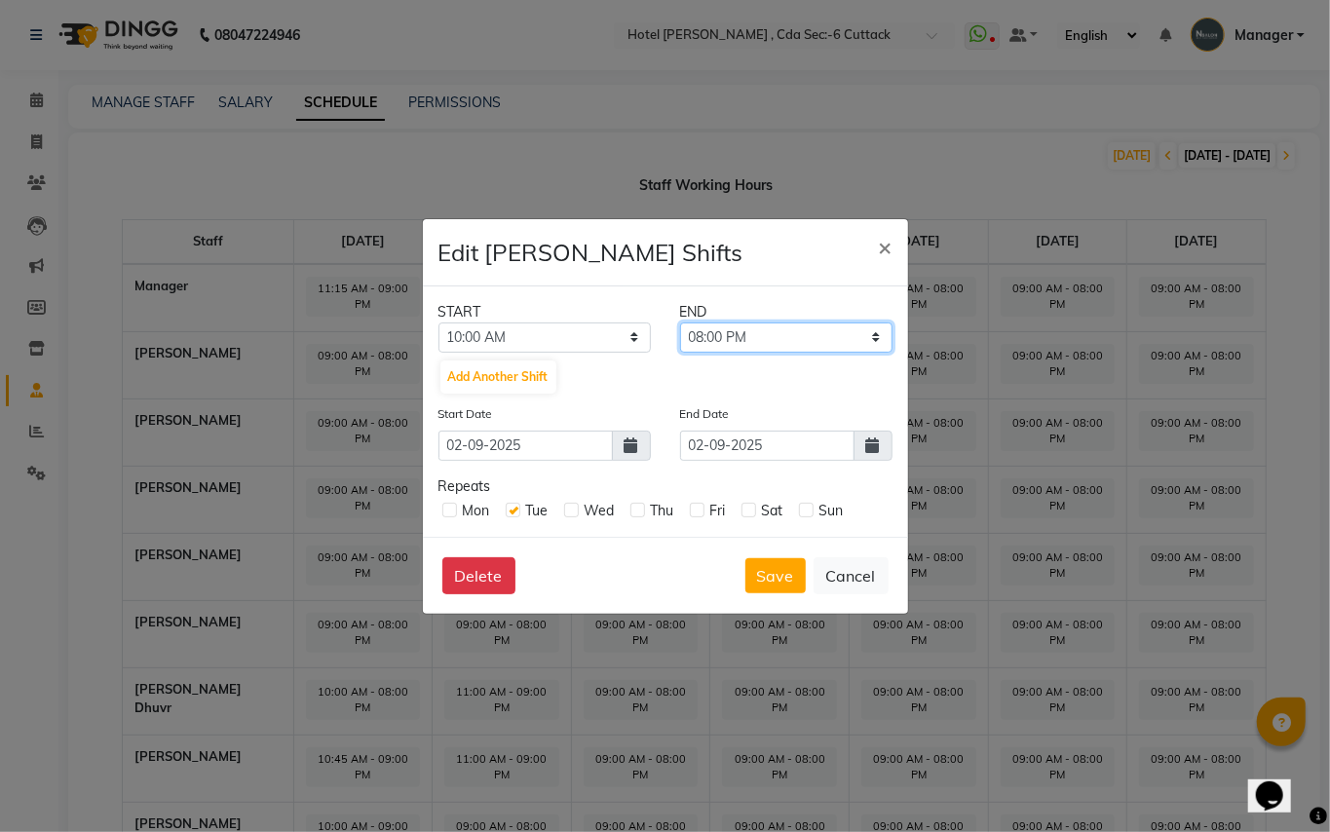
select select "09:00 PM"
click at [680, 323] on select "10:15 AM 10:30 AM 10:45 AM 11:00 AM 11:15 AM 11:30 AM 11:45 AM 12:00 PM 12:15 P…" at bounding box center [786, 338] width 212 height 30
click at [781, 583] on button "Save" at bounding box center [775, 575] width 60 height 35
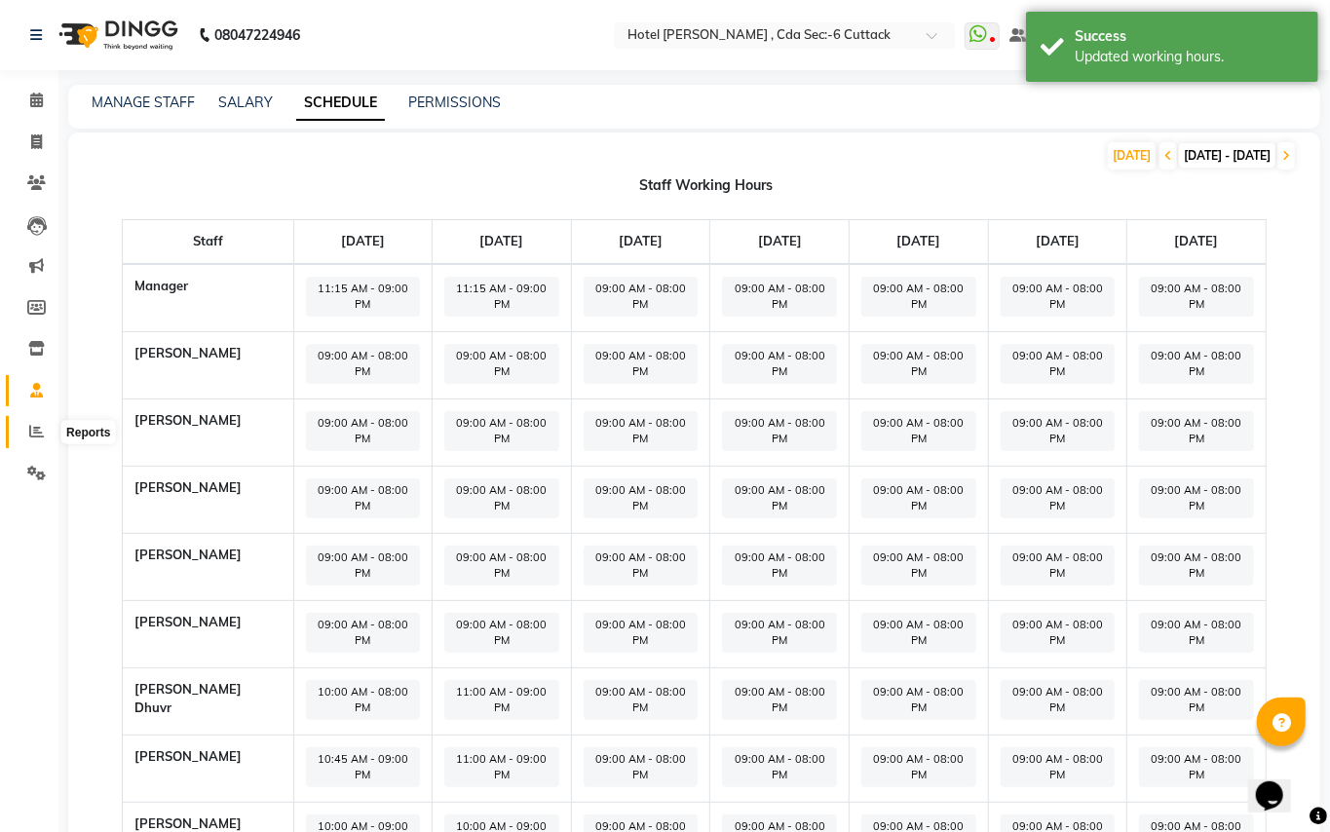
click at [32, 425] on icon at bounding box center [36, 431] width 15 height 15
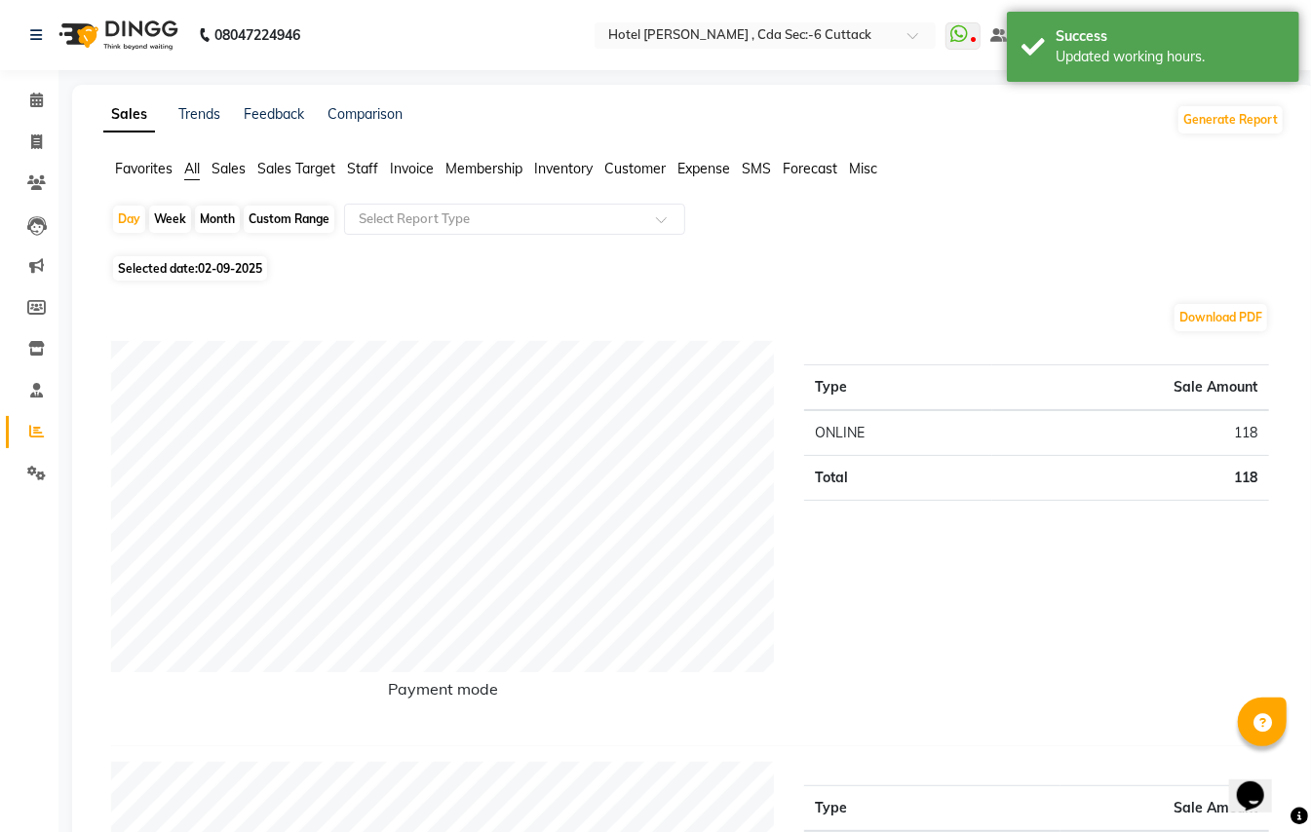
click at [366, 166] on span "Staff" at bounding box center [362, 169] width 31 height 18
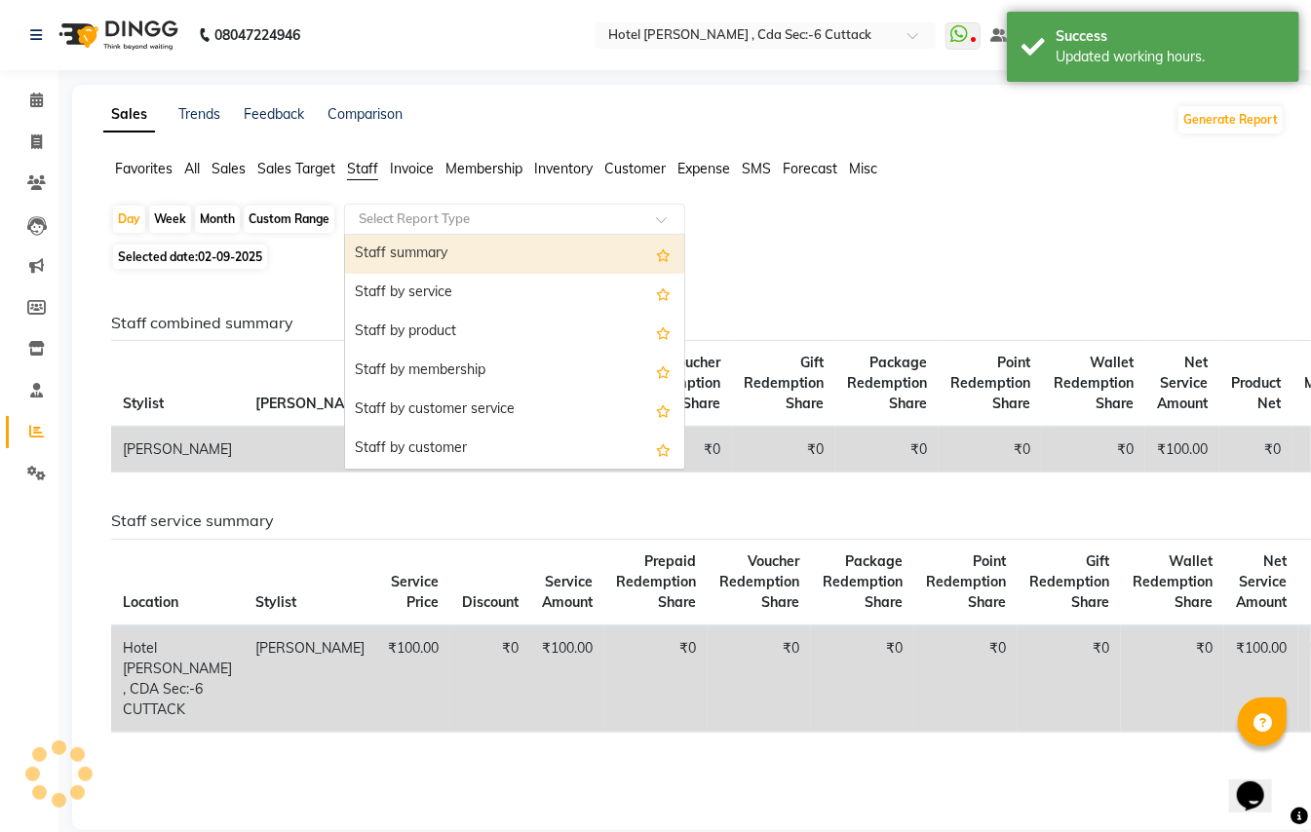
click at [448, 212] on input "text" at bounding box center [495, 218] width 281 height 19
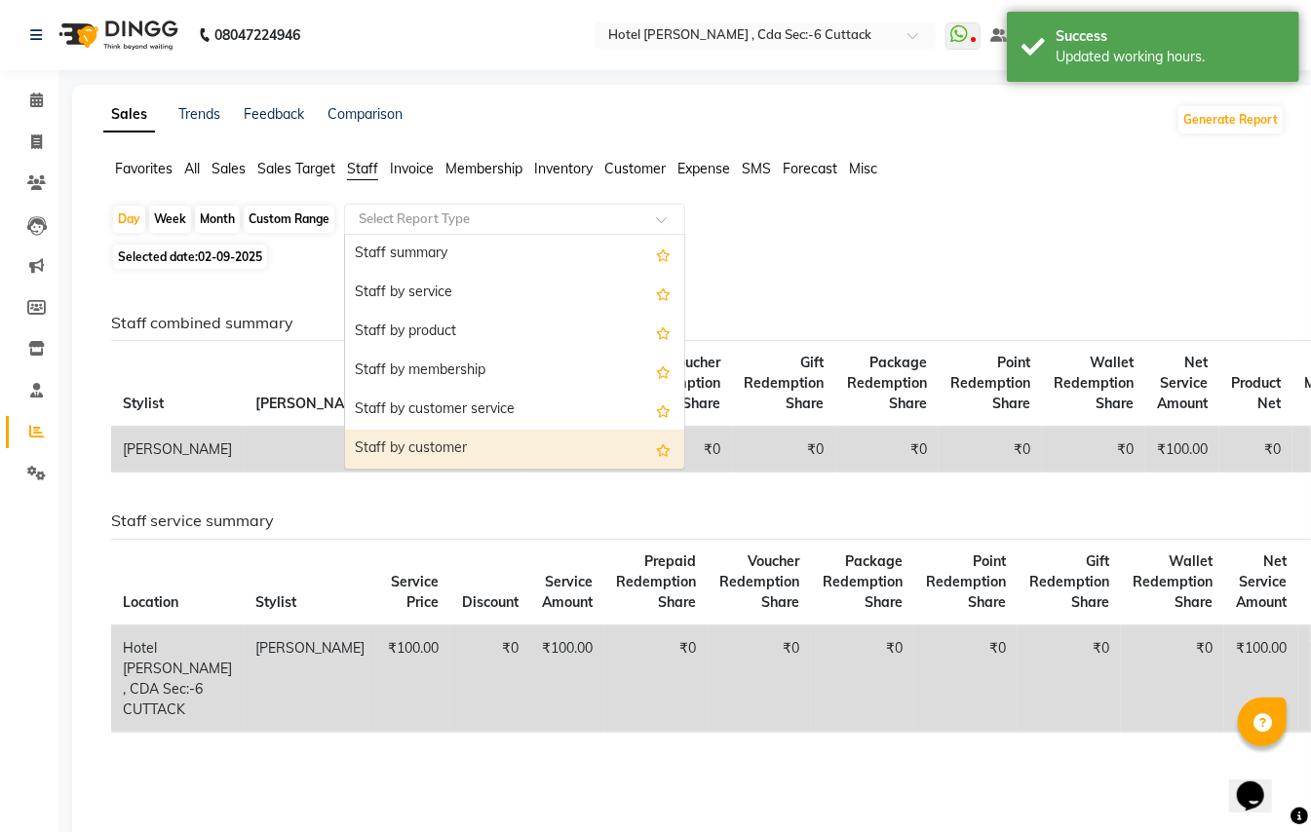
click at [466, 441] on div "Staff by customer" at bounding box center [514, 449] width 339 height 39
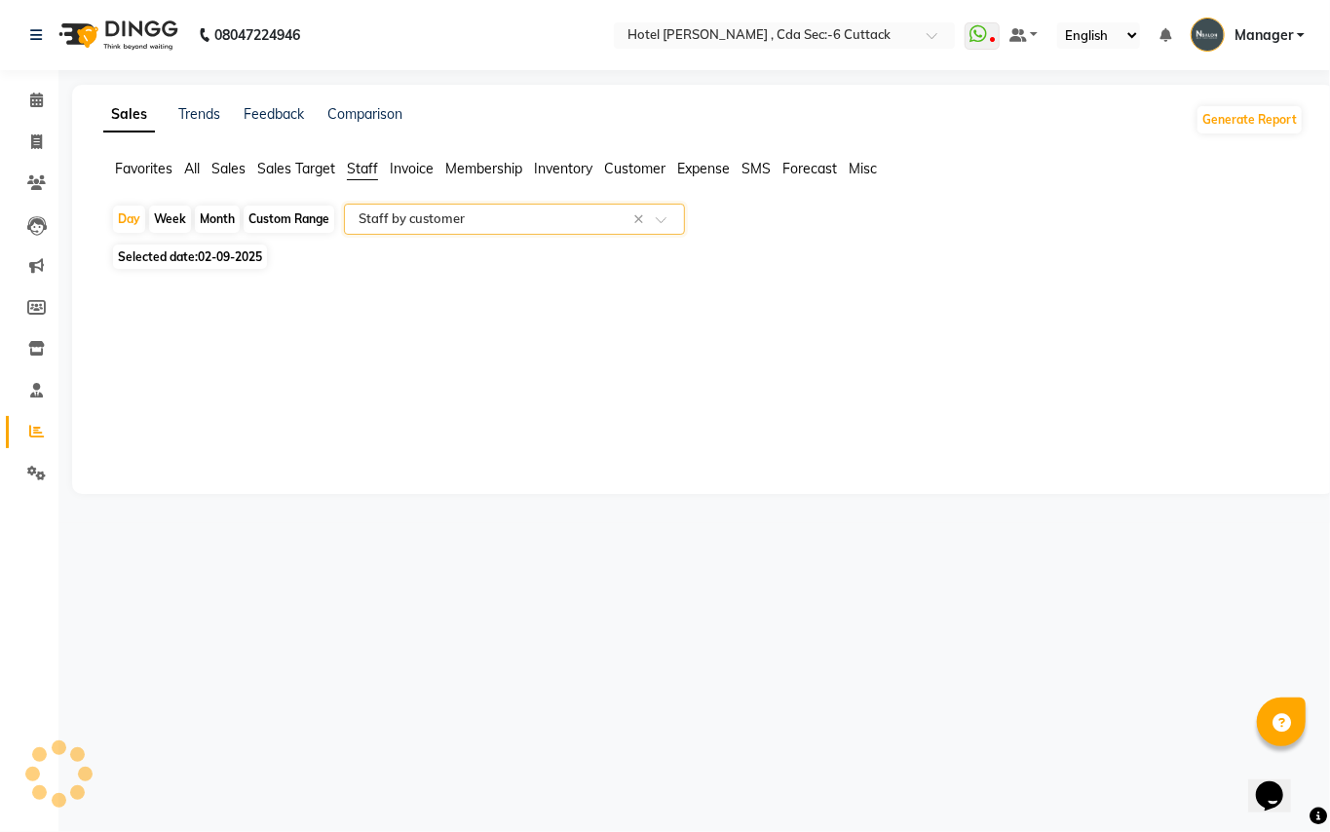
select select "full_report"
select select "csv"
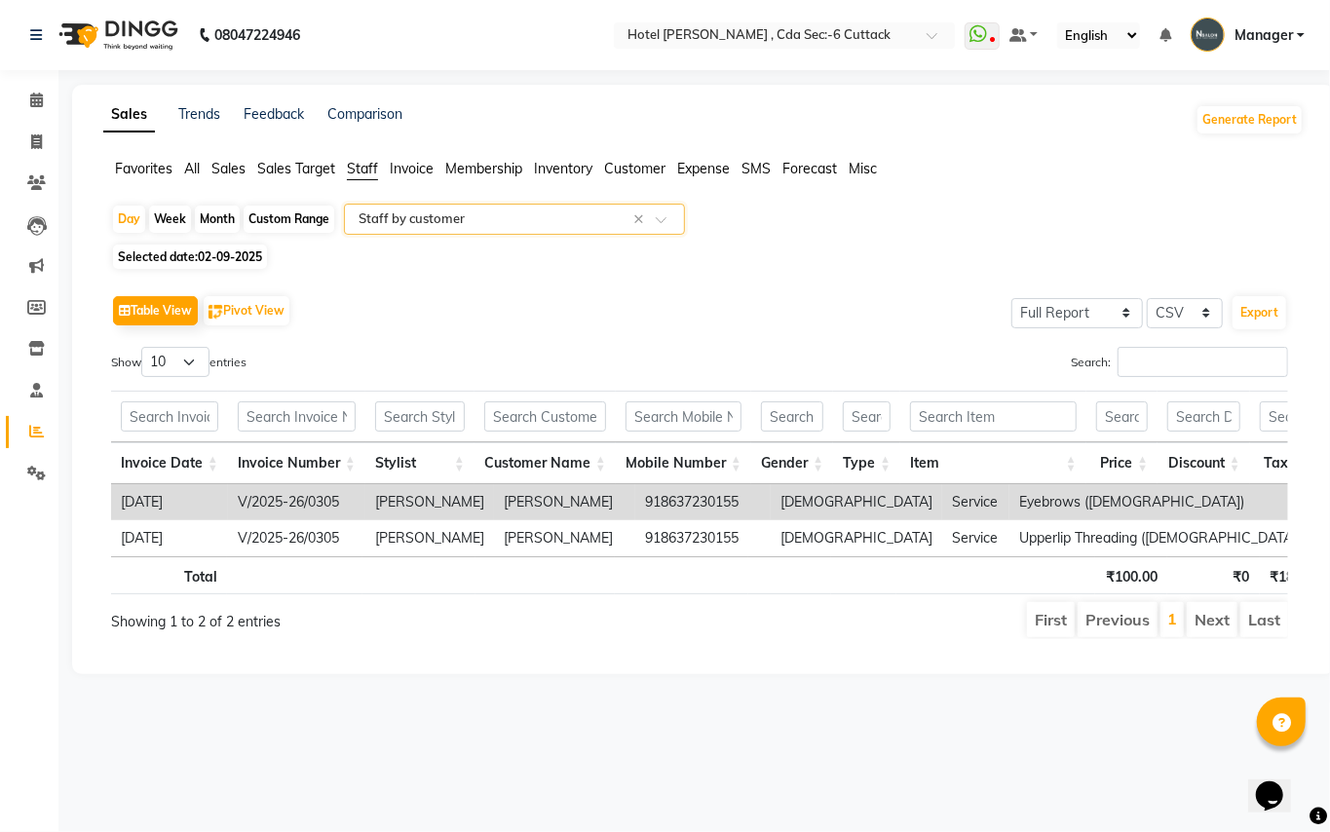
click at [218, 214] on div "Month" at bounding box center [217, 219] width 45 height 27
select select "9"
select select "2025"
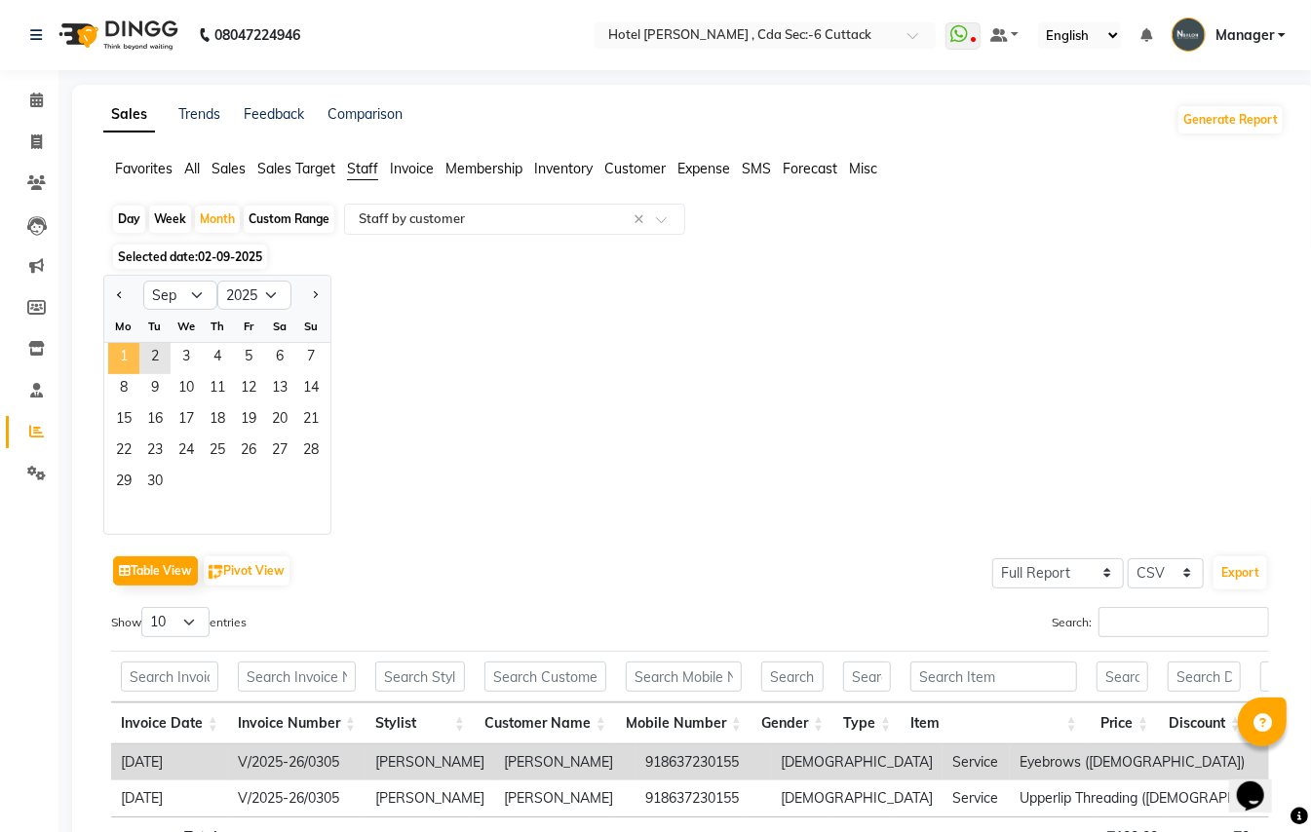
click at [130, 362] on span "1" at bounding box center [123, 358] width 31 height 31
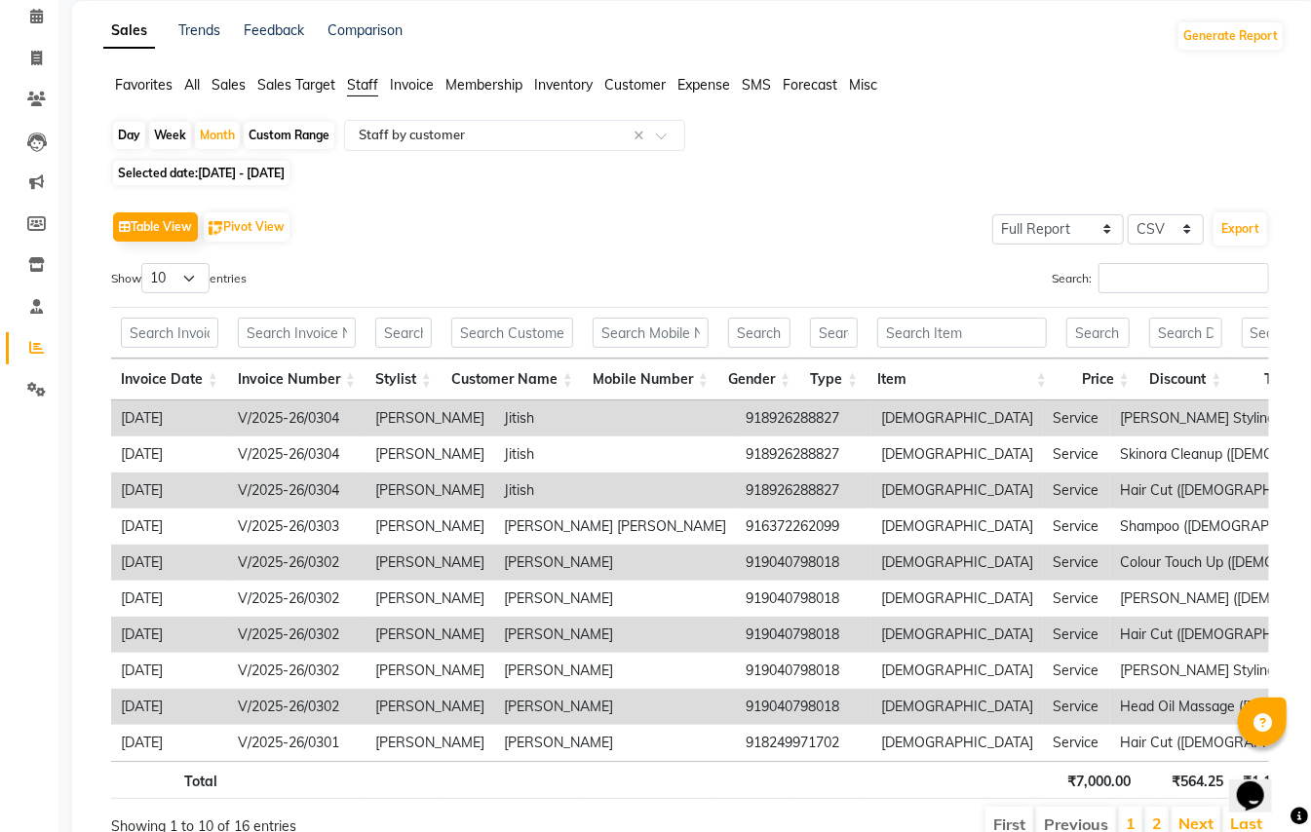
scroll to position [130, 0]
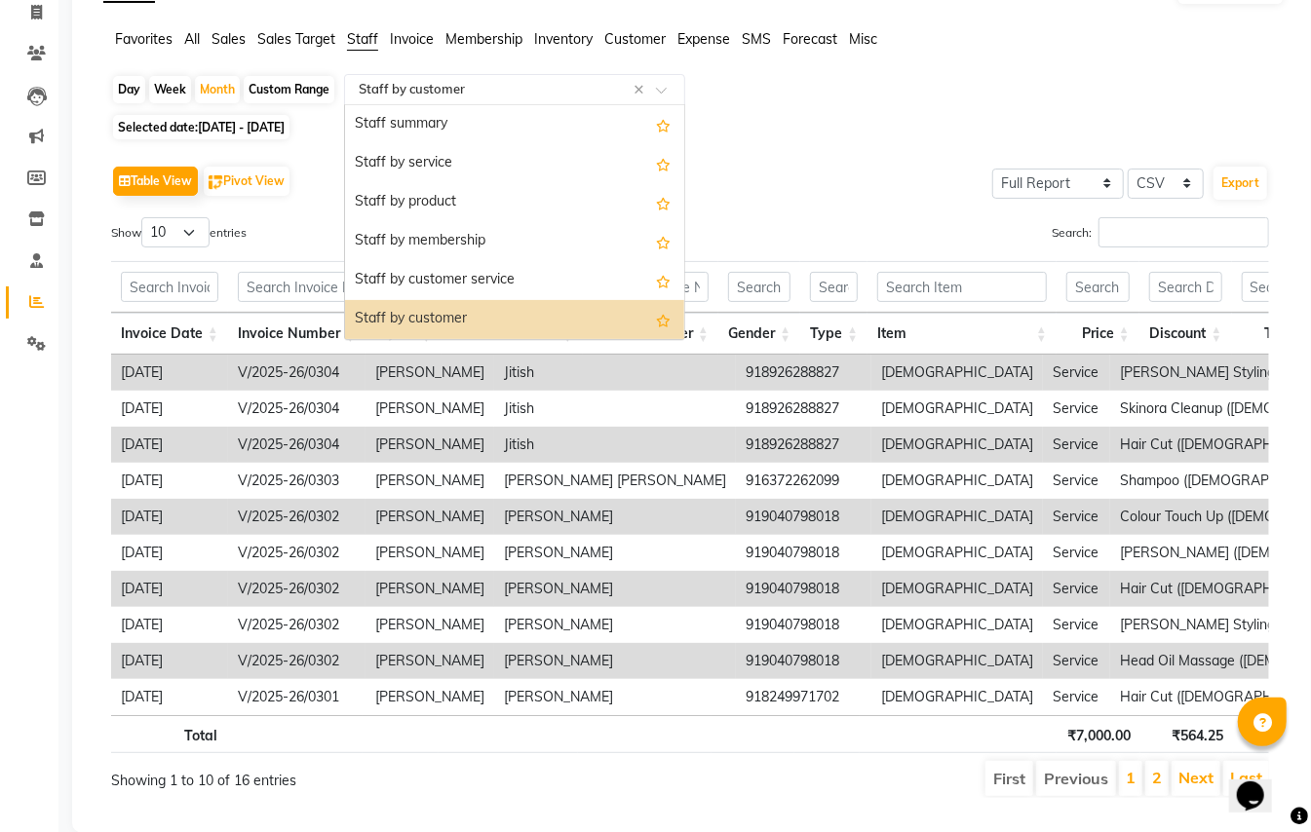
click at [540, 97] on input "text" at bounding box center [495, 89] width 281 height 19
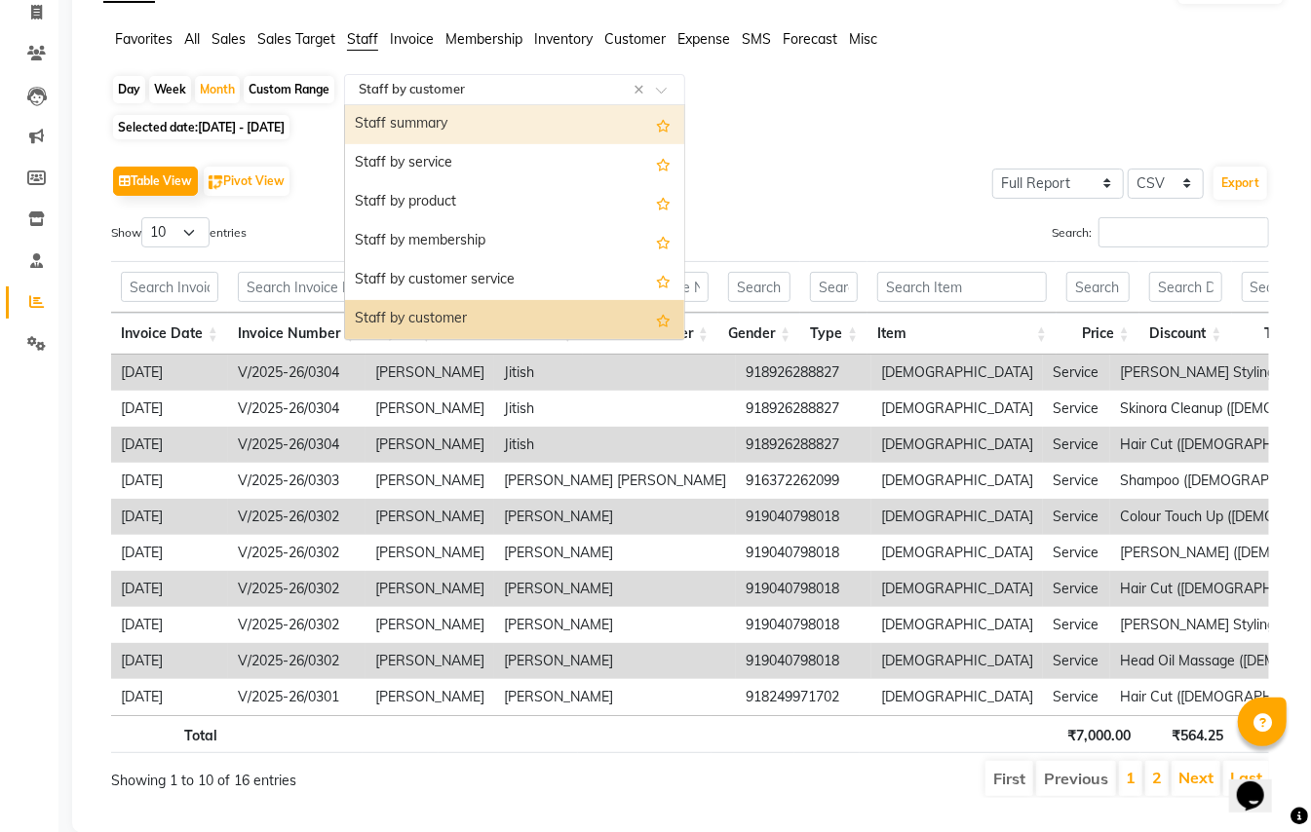
click at [489, 133] on div "Staff summary" at bounding box center [514, 124] width 339 height 39
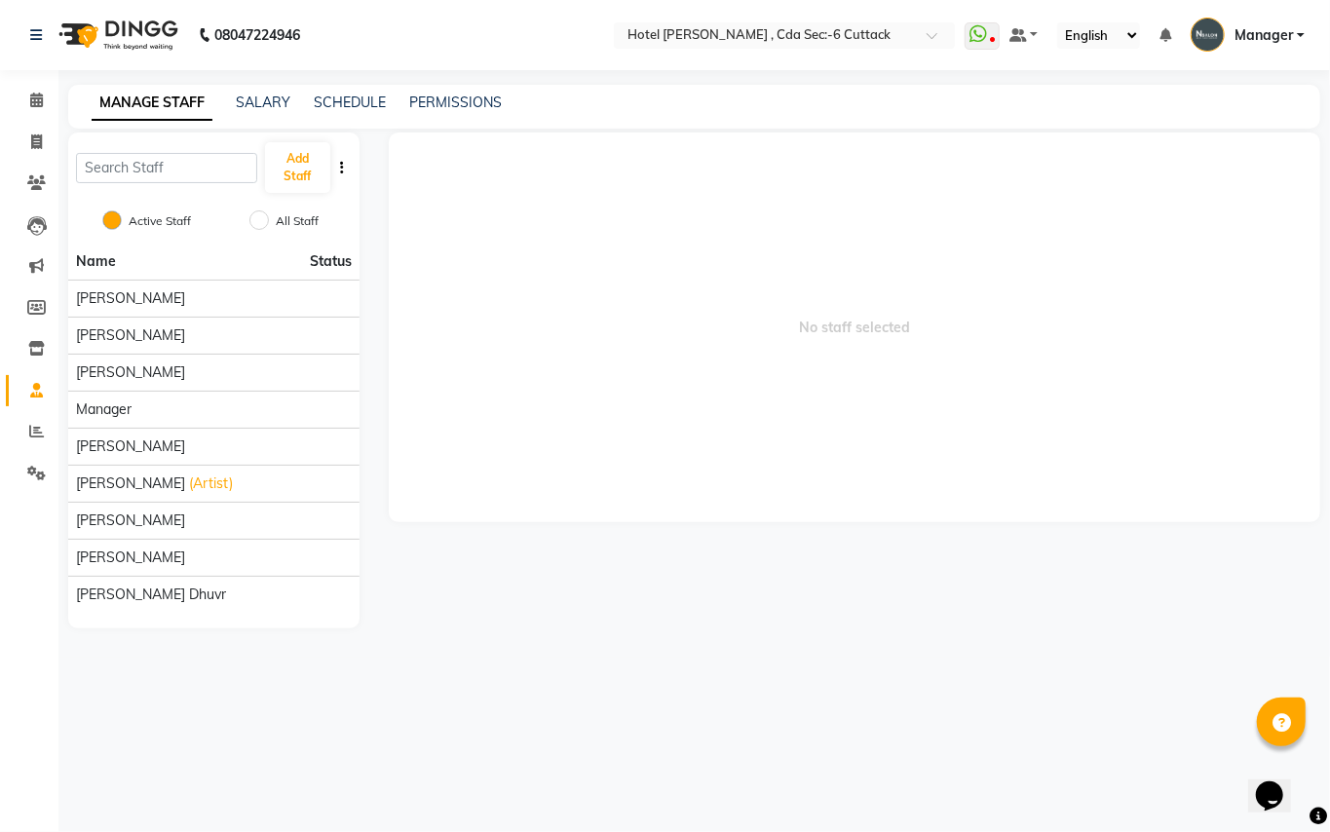
select select "7840"
select select "service"
